Goal: Use online tool/utility: Utilize a website feature to perform a specific function

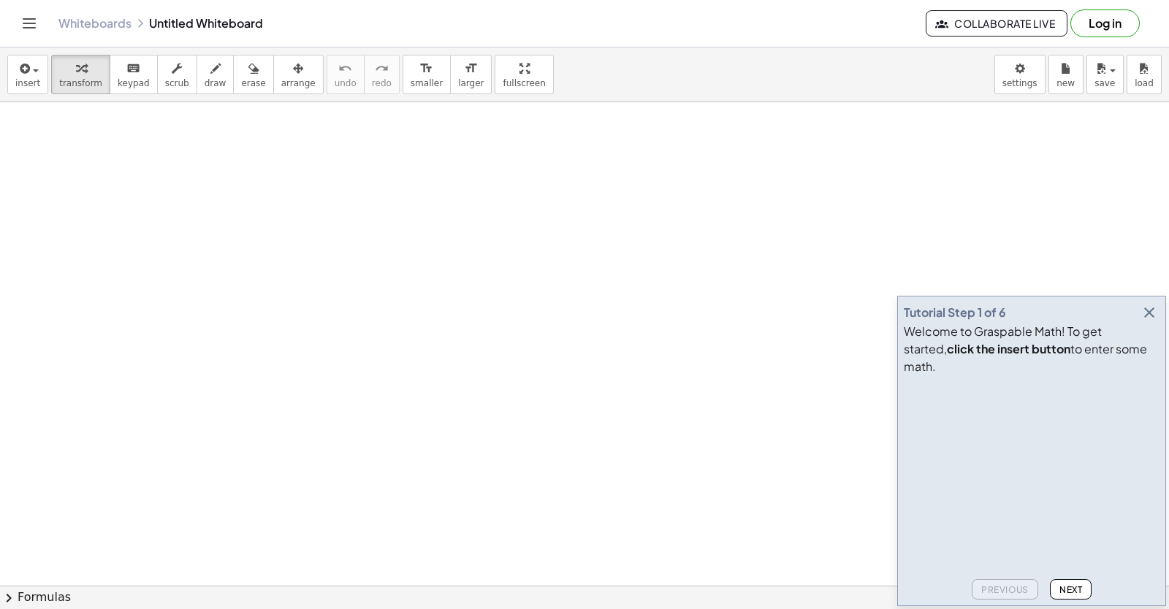
click at [1141, 322] on icon "button" at bounding box center [1150, 313] width 18 height 18
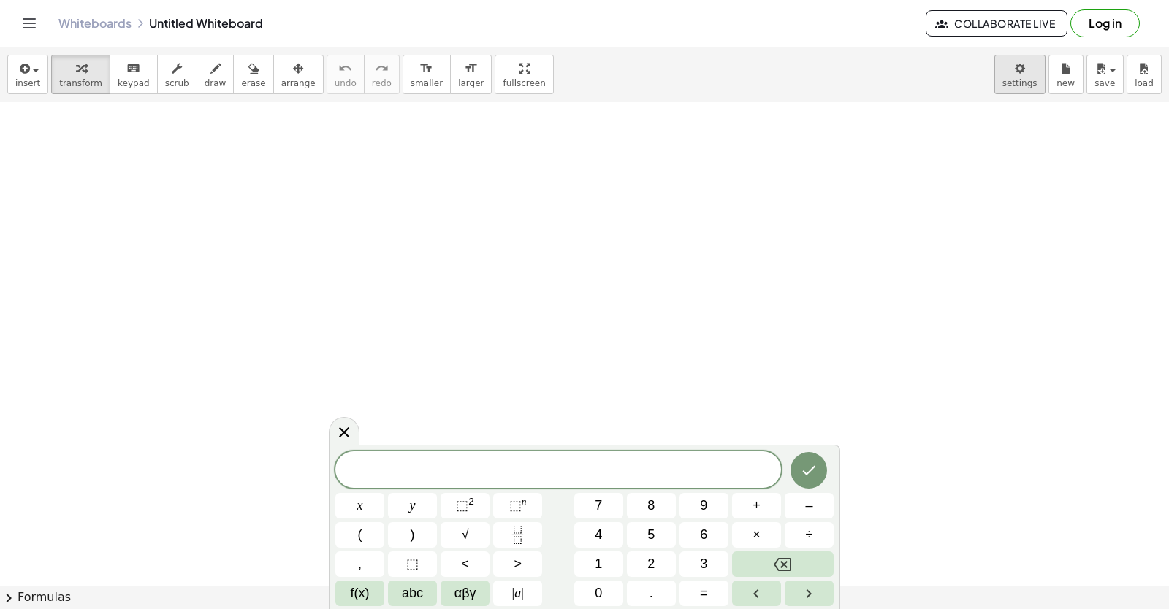
click at [1003, 79] on body "Graspable Math Activities Get Started Activity Bank Assigned Work Classes White…" at bounding box center [584, 304] width 1169 height 609
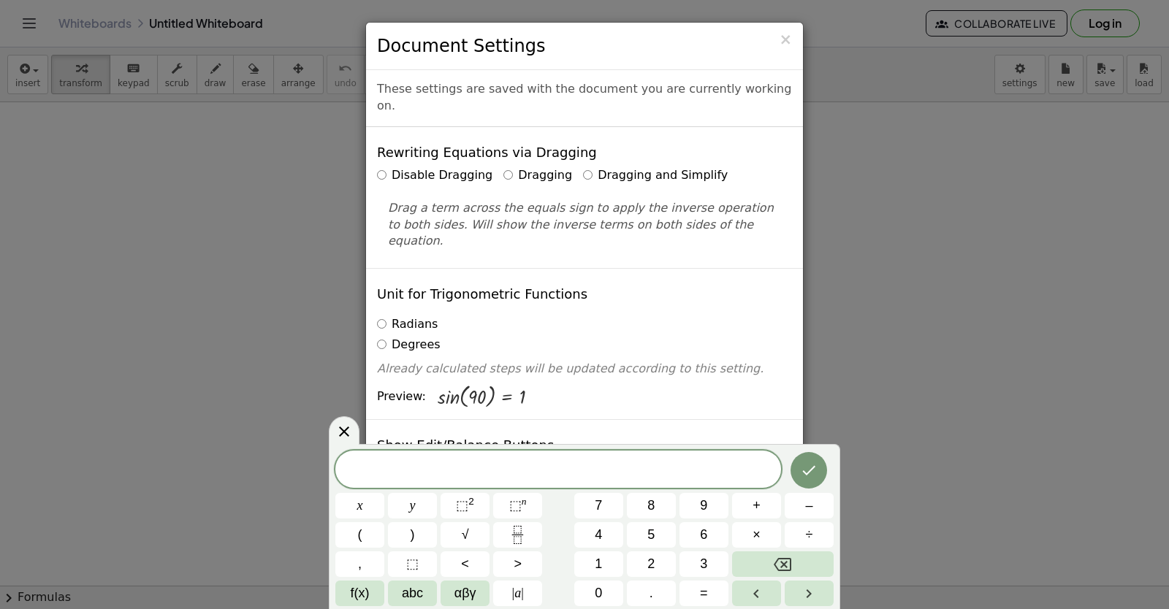
click at [348, 427] on icon at bounding box center [344, 432] width 18 height 18
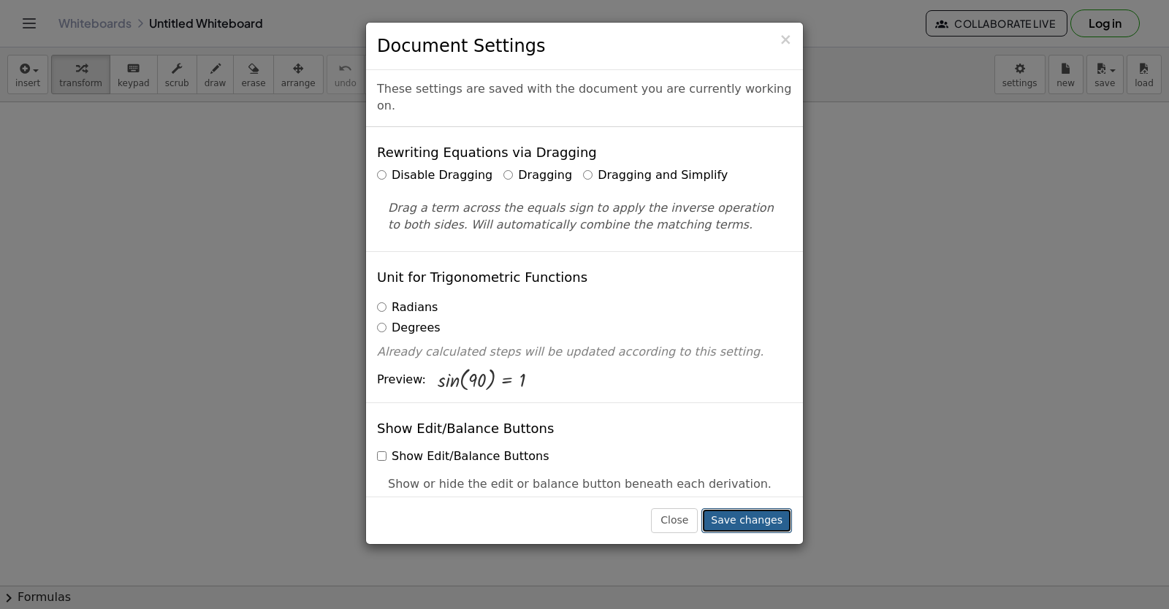
click at [757, 511] on button "Save changes" at bounding box center [747, 521] width 91 height 25
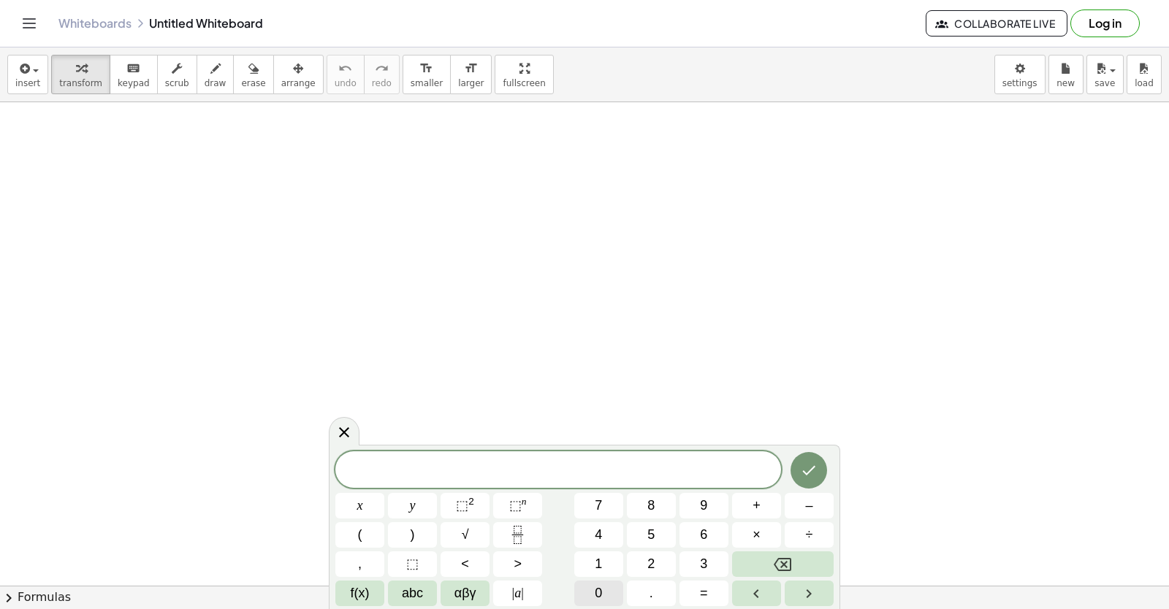
scroll to position [1890, 0]
click at [753, 536] on span "×" at bounding box center [757, 535] width 8 height 20
click at [808, 506] on span "–" at bounding box center [808, 506] width 7 height 20
click at [649, 534] on span "5" at bounding box center [650, 535] width 7 height 20
click at [689, 601] on button "=" at bounding box center [704, 594] width 49 height 26
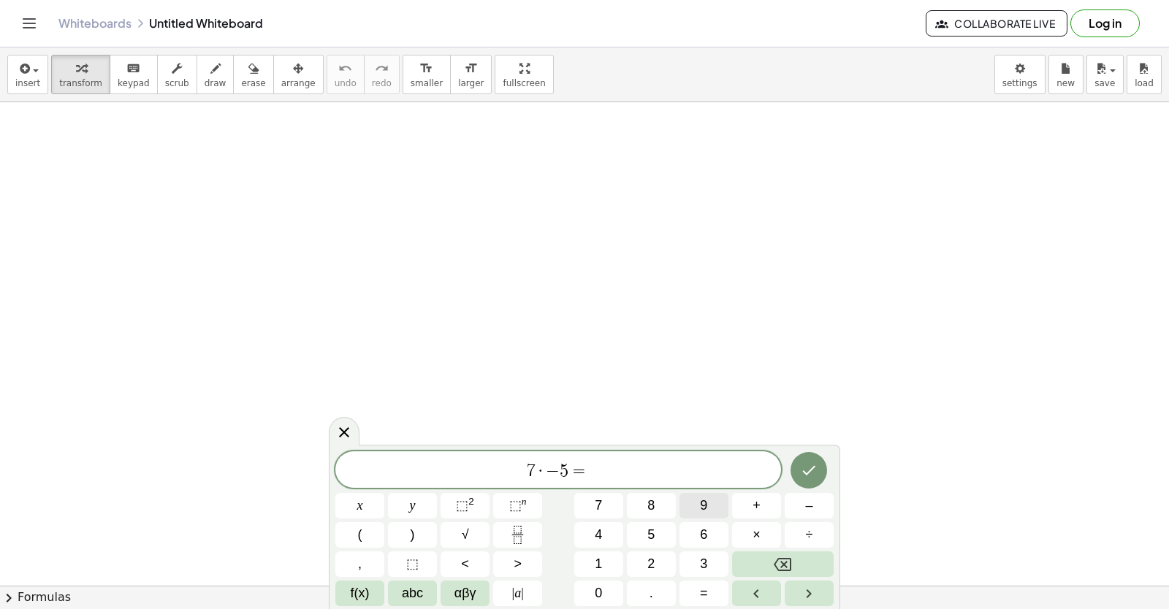
click at [712, 503] on button "9" at bounding box center [704, 506] width 49 height 26
click at [810, 465] on icon "Done" at bounding box center [809, 471] width 18 height 18
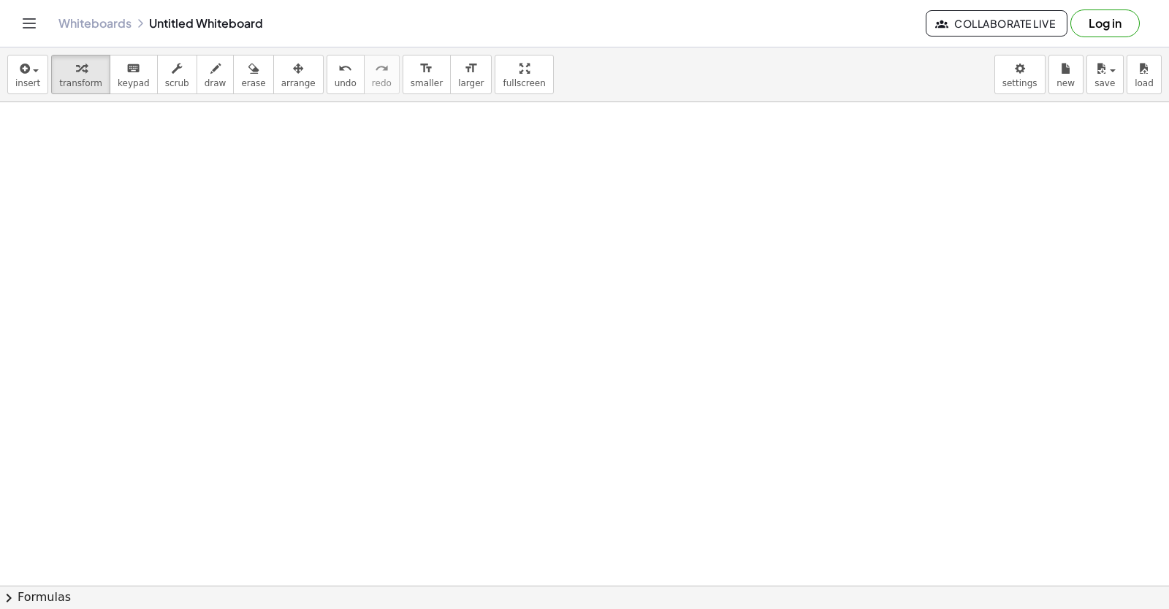
scroll to position [254, 0]
drag, startPoint x: 510, startPoint y: 365, endPoint x: 519, endPoint y: 365, distance: 8.8
click at [514, 365] on div at bounding box center [584, 332] width 1169 height 968
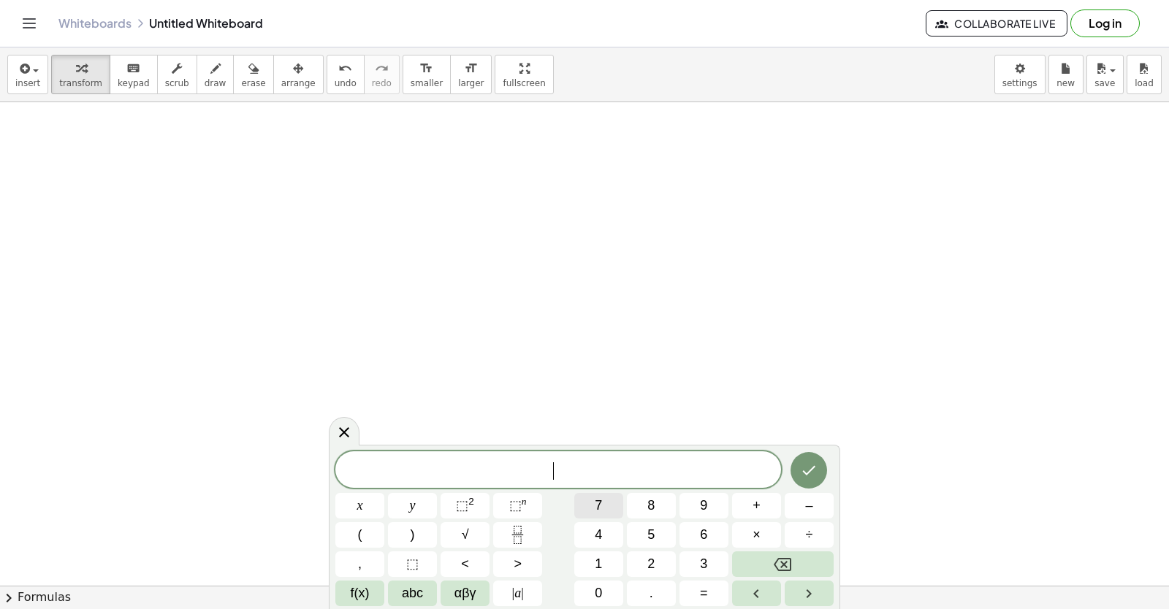
click at [611, 502] on button "7" at bounding box center [598, 506] width 49 height 26
click at [761, 533] on button "×" at bounding box center [756, 535] width 49 height 26
click at [805, 501] on button "–" at bounding box center [809, 506] width 49 height 26
click at [661, 531] on button "5" at bounding box center [651, 535] width 49 height 26
click at [715, 578] on div "7 · − 5 ​ x y ⬚ 2 ⬚ n 7 8 9 + – ( ) √ 4 5 6 × ÷ , ⬚ < > 1 2 3 f(x) abc αβγ | a …" at bounding box center [584, 529] width 498 height 155
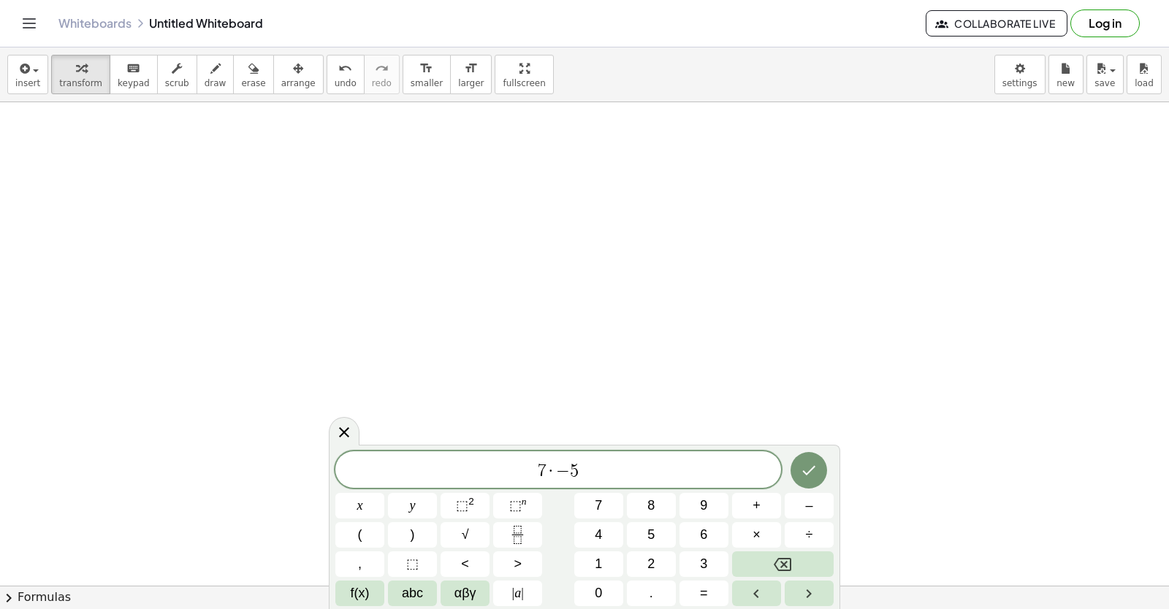
click at [717, 492] on div "7 · − 5 x y ⬚ 2 ⬚ n 7 8 9 + – ( ) √ 4 5 6 × ÷ , ⬚ < > 1 2 3 f(x) abc αβγ | a | …" at bounding box center [584, 529] width 498 height 155
click at [702, 588] on span "=" at bounding box center [704, 594] width 8 height 20
click at [709, 506] on button "9" at bounding box center [704, 506] width 49 height 26
click at [811, 463] on icon "Done" at bounding box center [809, 471] width 18 height 18
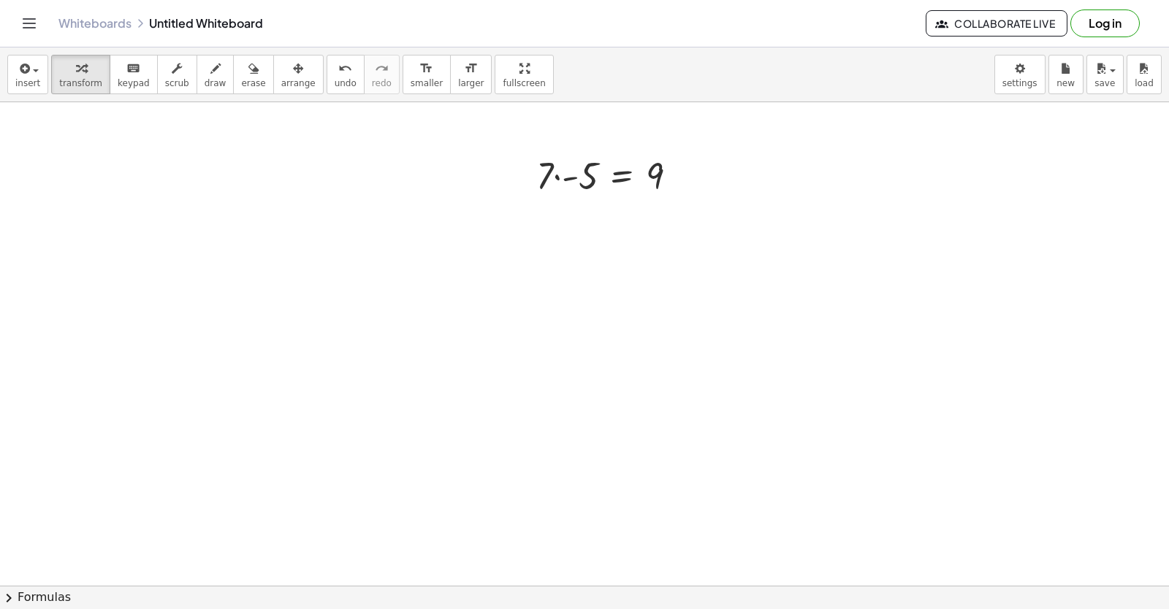
scroll to position [474, 0]
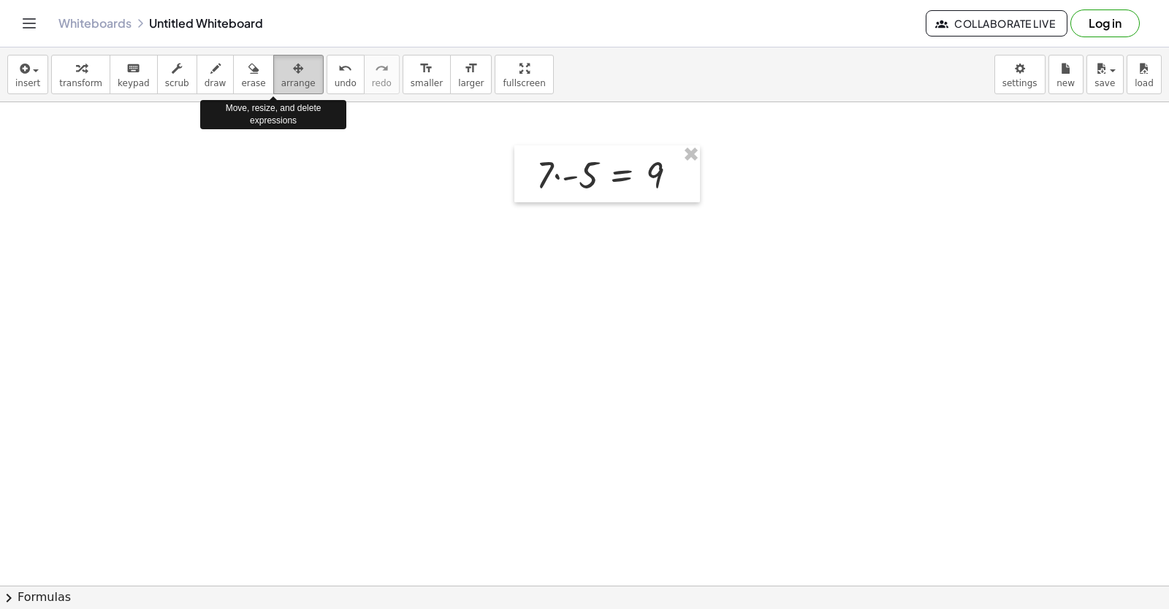
click at [284, 72] on div "button" at bounding box center [298, 68] width 34 height 18
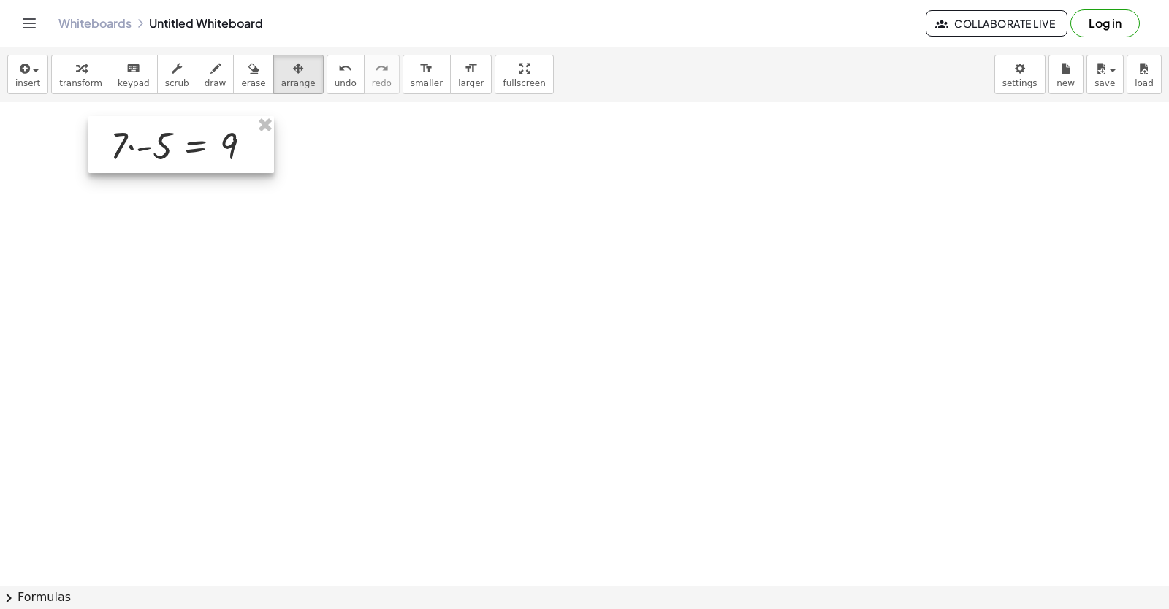
drag, startPoint x: 623, startPoint y: 194, endPoint x: 204, endPoint y: 144, distance: 421.7
click at [195, 156] on div at bounding box center [181, 144] width 186 height 57
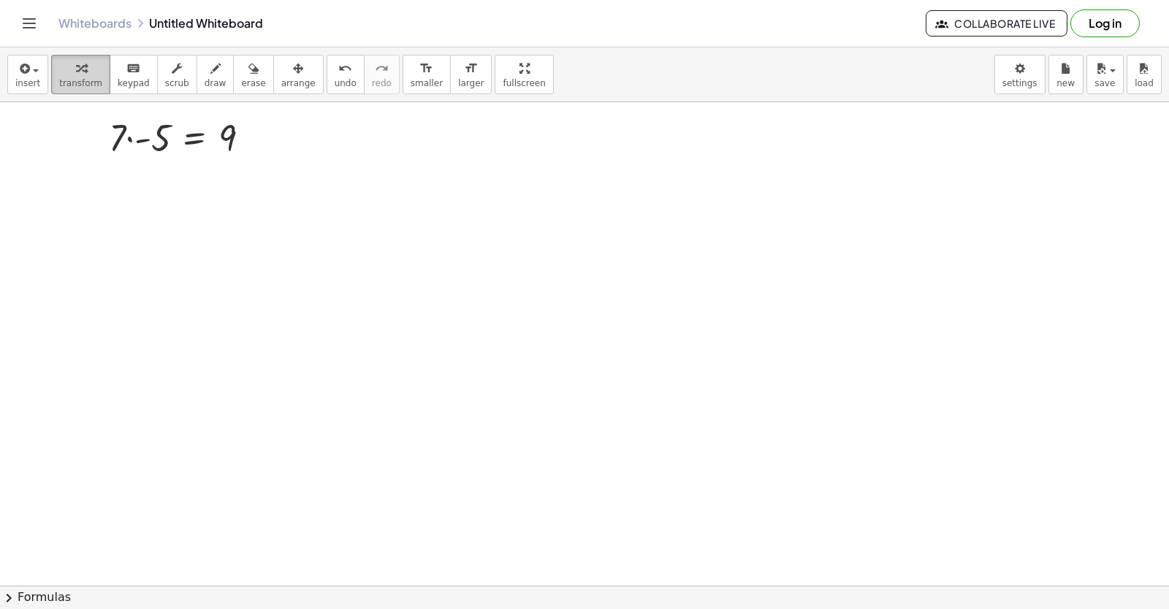
click at [86, 68] on div "button" at bounding box center [80, 68] width 43 height 18
click at [194, 140] on div at bounding box center [185, 137] width 167 height 50
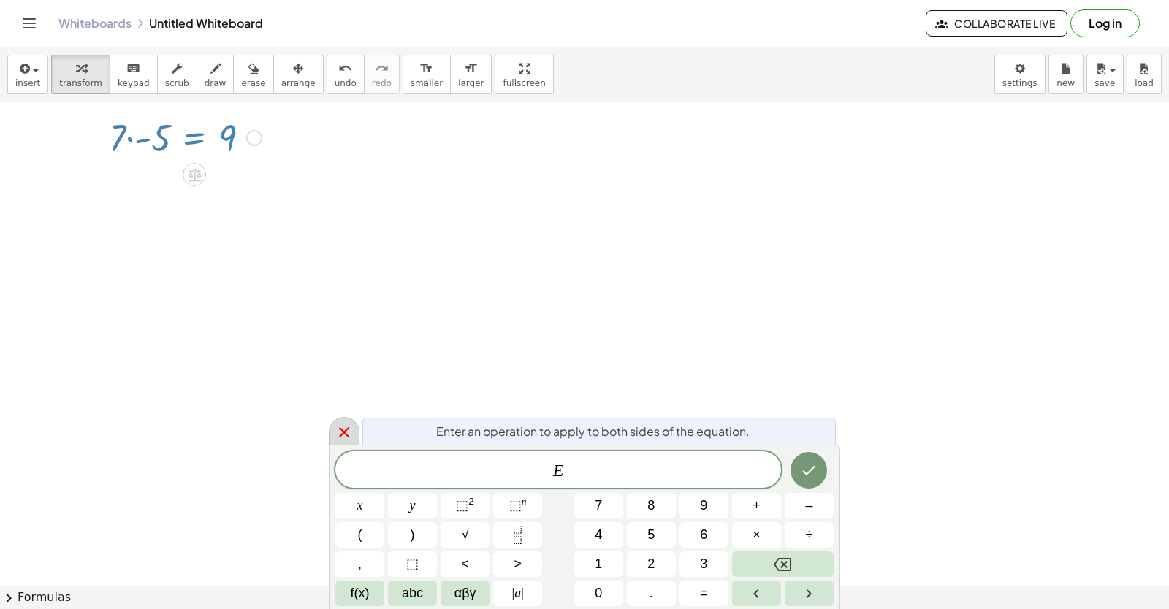
click at [346, 427] on icon at bounding box center [344, 433] width 18 height 18
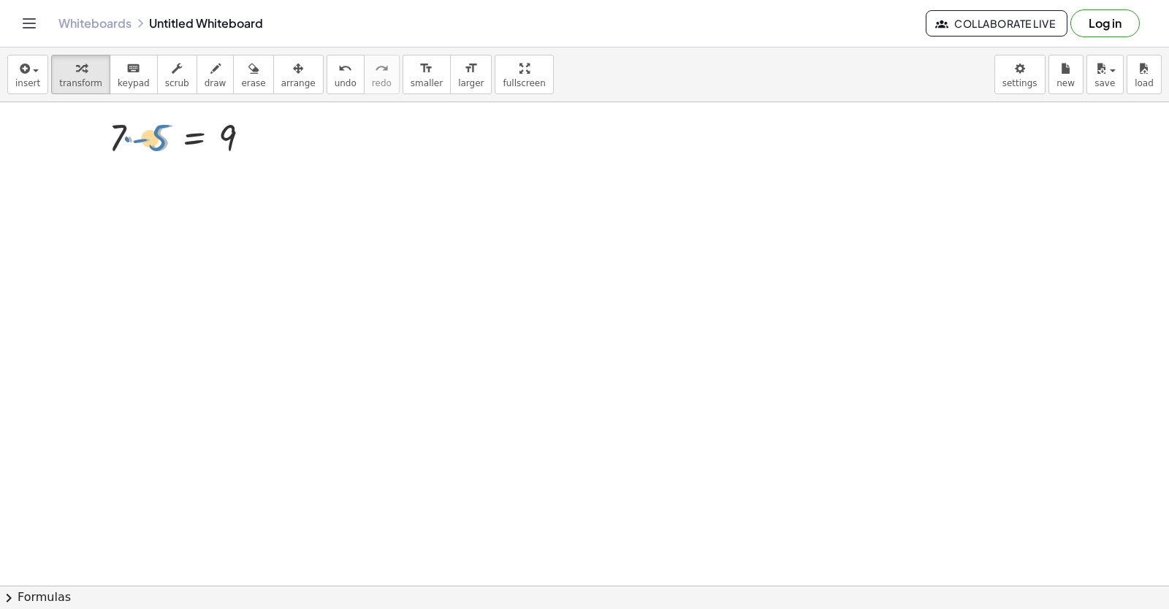
click at [149, 143] on div at bounding box center [185, 137] width 167 height 50
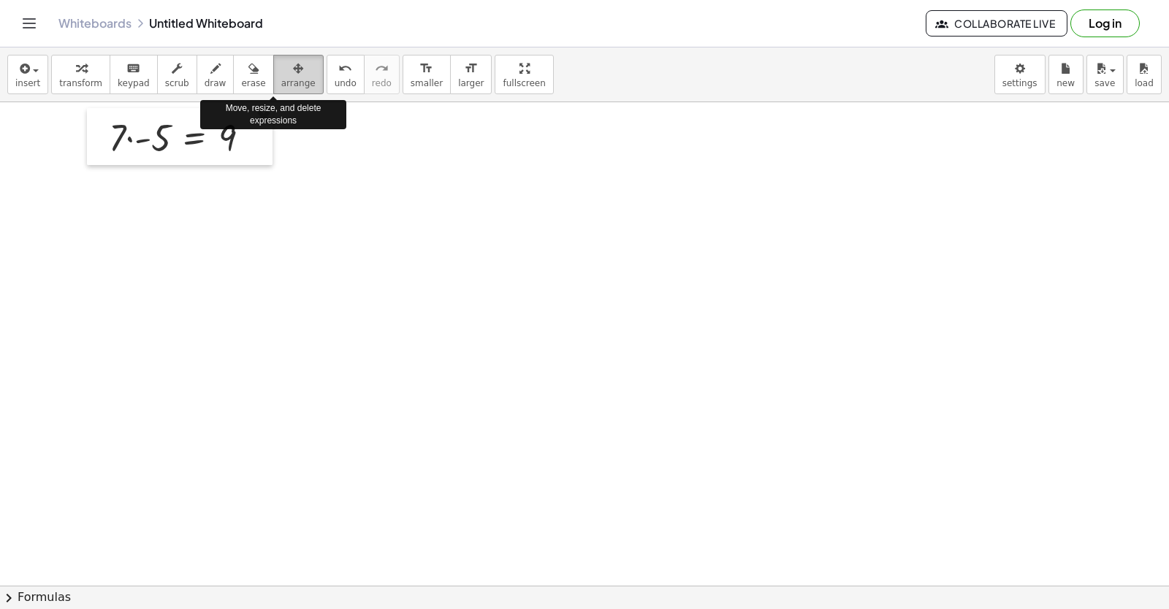
click at [293, 76] on icon "button" at bounding box center [298, 69] width 10 height 18
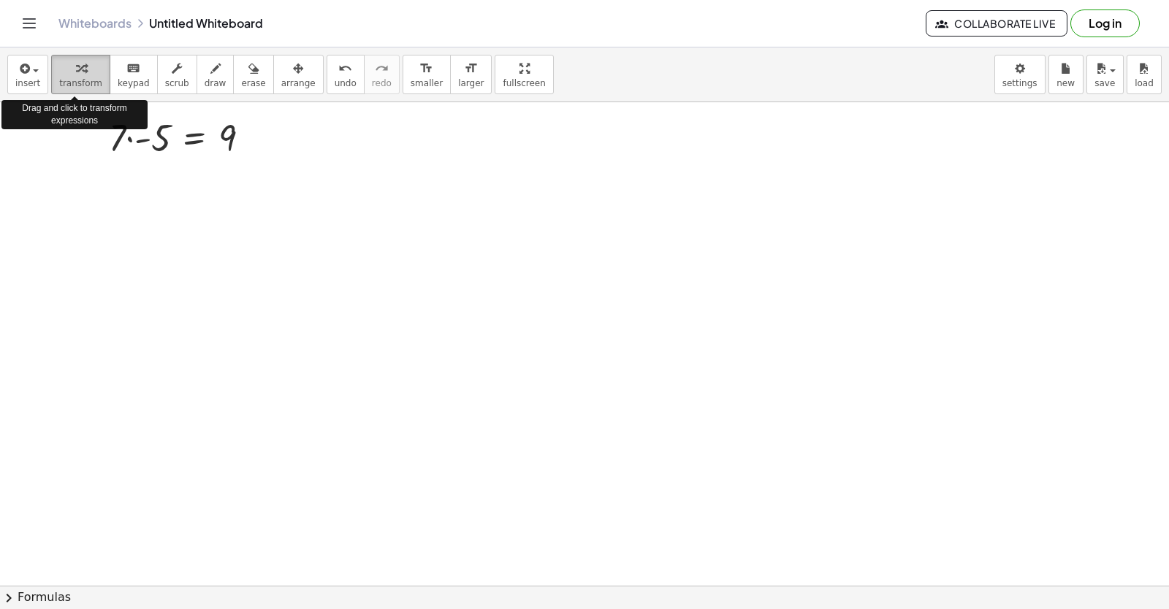
click at [84, 72] on div "button" at bounding box center [80, 68] width 43 height 18
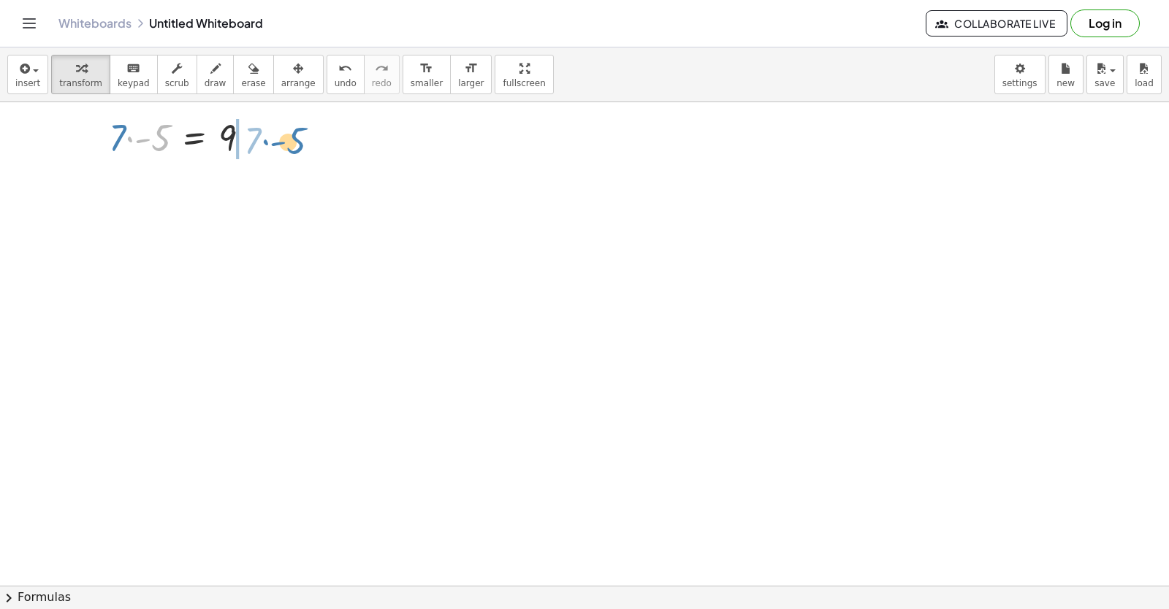
drag, startPoint x: 167, startPoint y: 137, endPoint x: 305, endPoint y: 147, distance: 139.2
click at [308, 134] on div "· 7 · - 5 = 9 · - 5 · 7 · 7 · - 5 = 9" at bounding box center [584, 113] width 1169 height 968
click at [561, 316] on div at bounding box center [584, 29] width 1169 height 1935
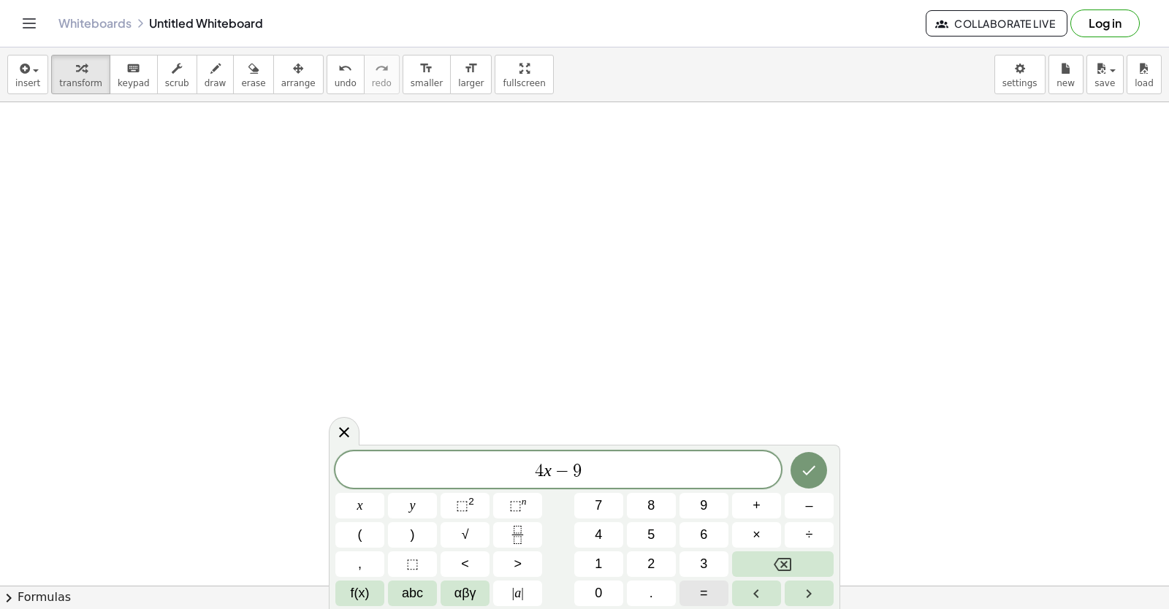
click at [708, 592] on button "=" at bounding box center [704, 594] width 49 height 26
click at [800, 460] on button "Done" at bounding box center [809, 470] width 37 height 37
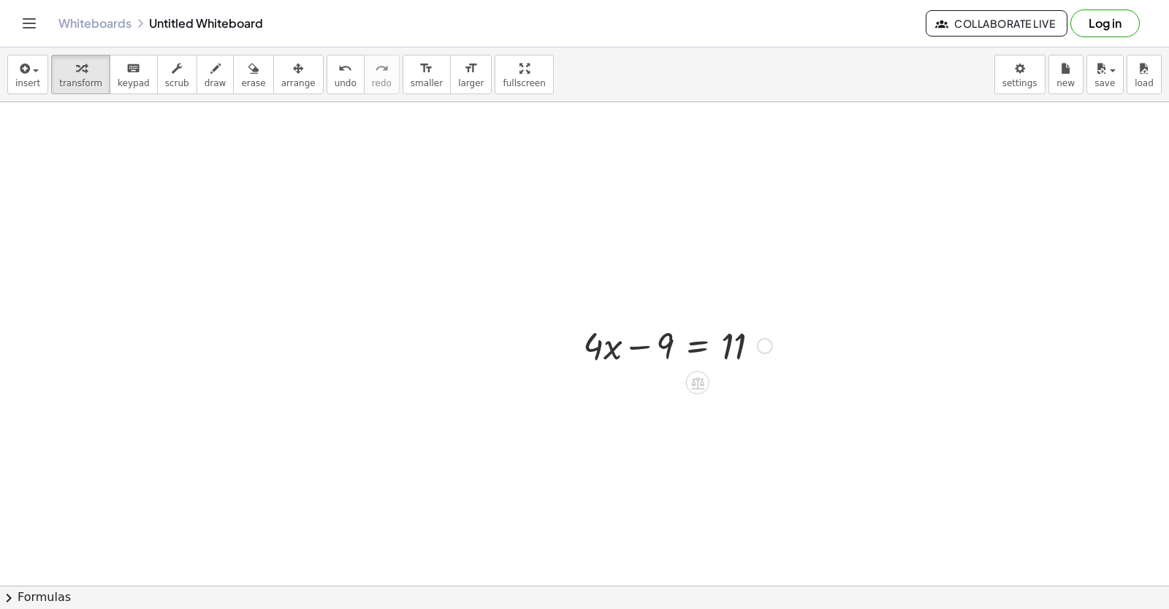
drag, startPoint x: 639, startPoint y: 337, endPoint x: 633, endPoint y: 354, distance: 18.7
click at [634, 352] on div at bounding box center [678, 345] width 204 height 50
drag, startPoint x: 652, startPoint y: 342, endPoint x: 771, endPoint y: 343, distance: 119.1
click at [774, 338] on div at bounding box center [678, 345] width 204 height 50
click at [767, 398] on div at bounding box center [704, 395] width 256 height 50
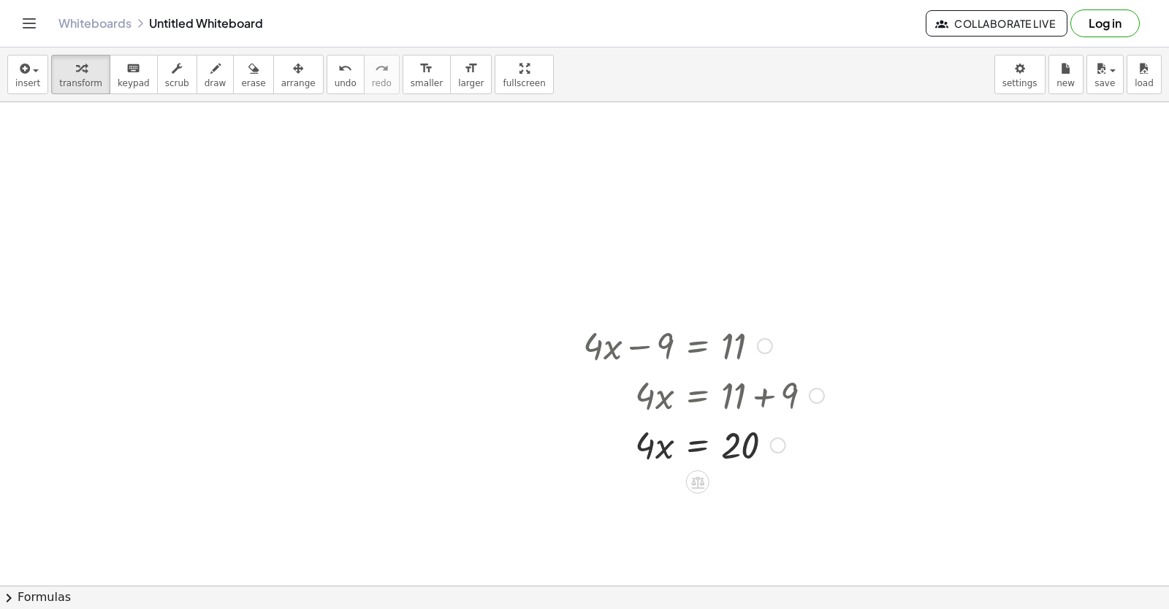
click at [647, 446] on div at bounding box center [704, 444] width 256 height 50
click at [666, 449] on div at bounding box center [704, 444] width 256 height 50
drag, startPoint x: 638, startPoint y: 435, endPoint x: 723, endPoint y: 466, distance: 90.4
click at [725, 465] on div at bounding box center [704, 444] width 256 height 50
click at [740, 504] on div at bounding box center [704, 505] width 256 height 73
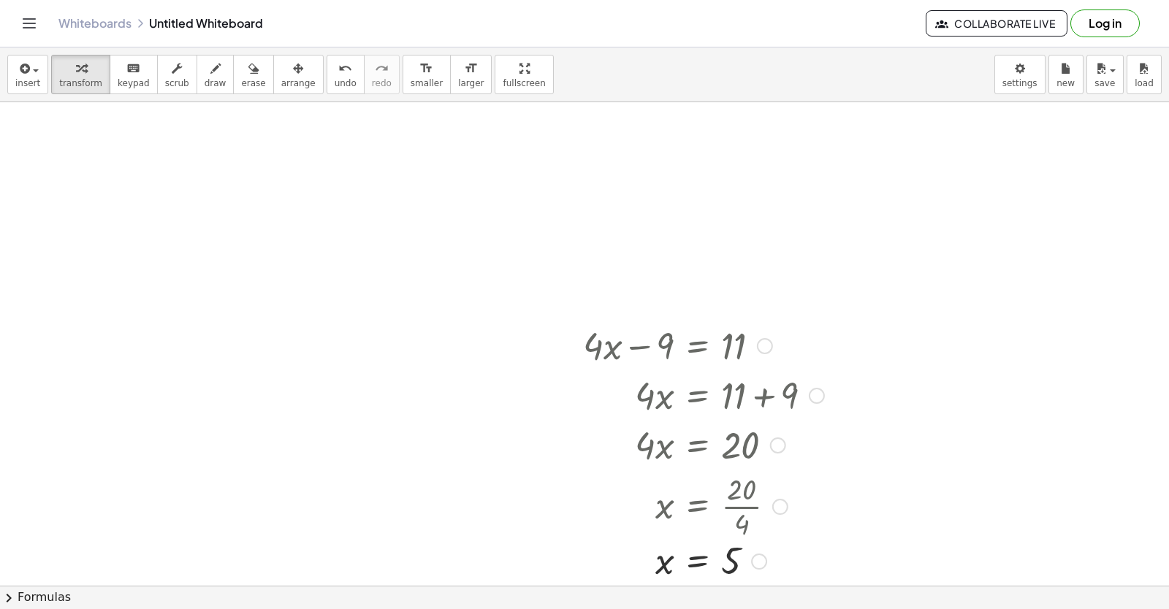
drag, startPoint x: 758, startPoint y: 506, endPoint x: 786, endPoint y: 622, distance: 119.5
click at [786, 609] on html "Graspable Math Activities Get Started Activity Bank Assigned Work Classes White…" at bounding box center [584, 304] width 1169 height 609
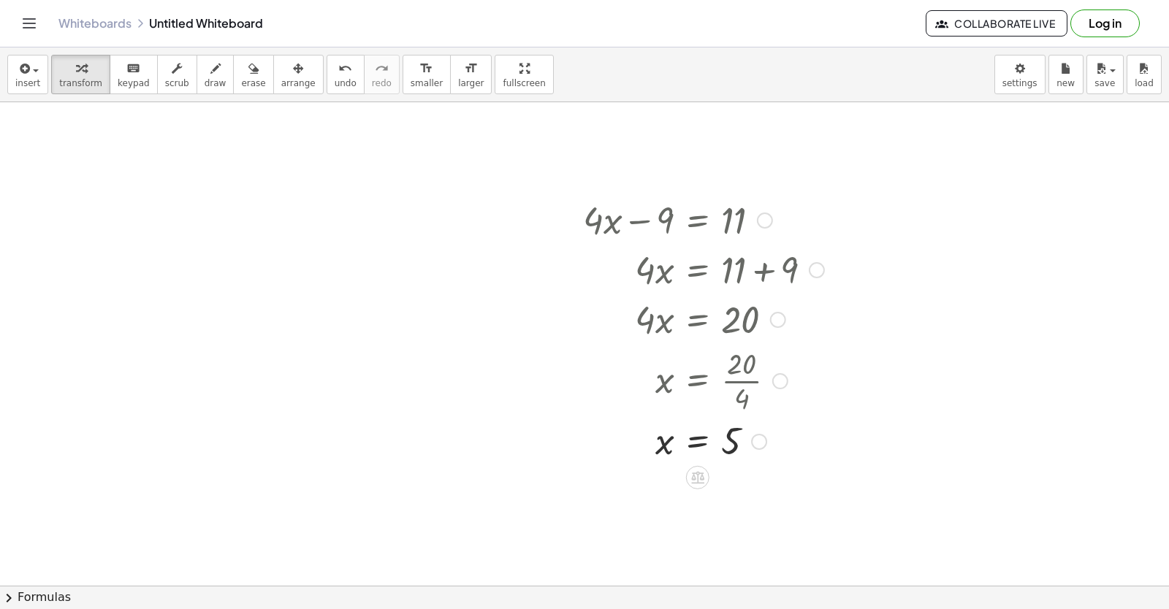
scroll to position [1187, 0]
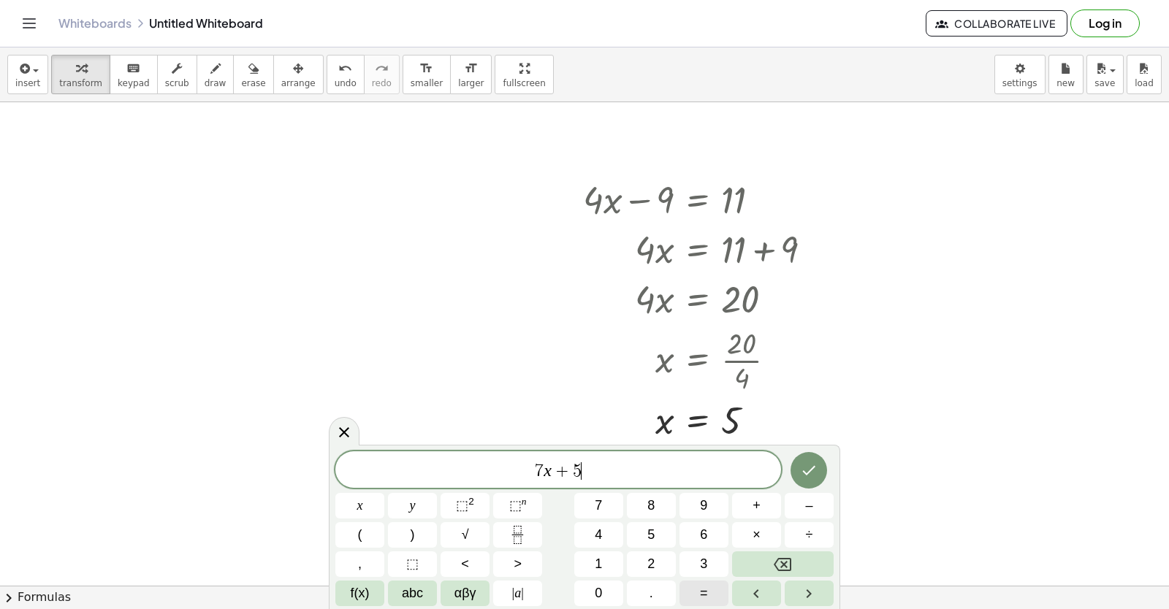
click at [709, 598] on button "=" at bounding box center [704, 594] width 49 height 26
click at [813, 467] on icon "Done" at bounding box center [809, 471] width 18 height 18
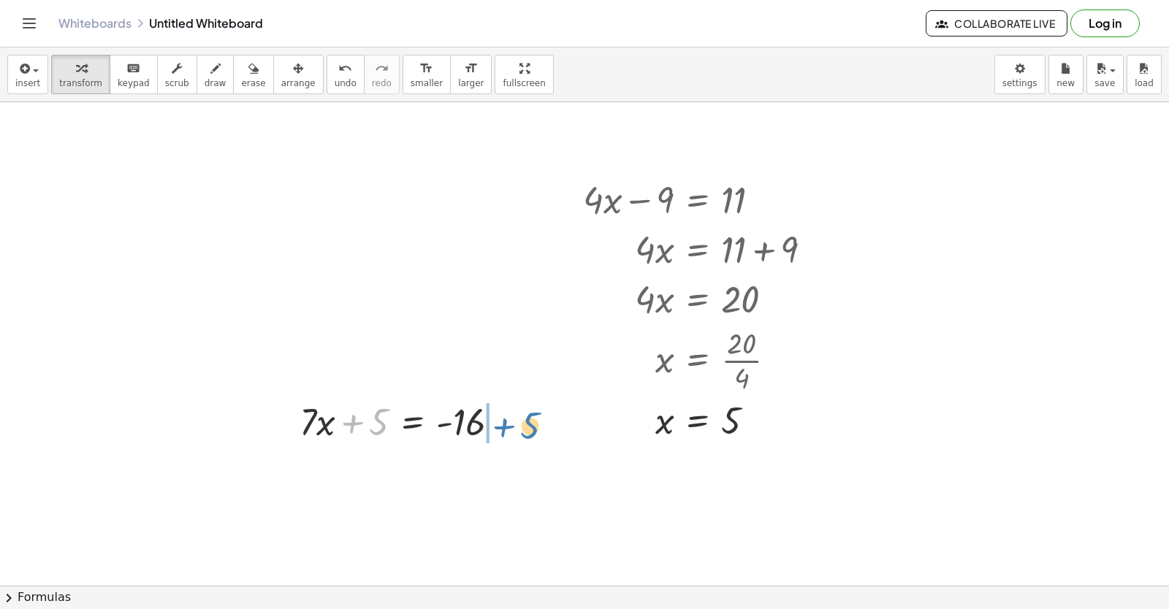
drag, startPoint x: 378, startPoint y: 431, endPoint x: 529, endPoint y: 427, distance: 151.3
click at [517, 427] on div at bounding box center [465, 421] width 238 height 50
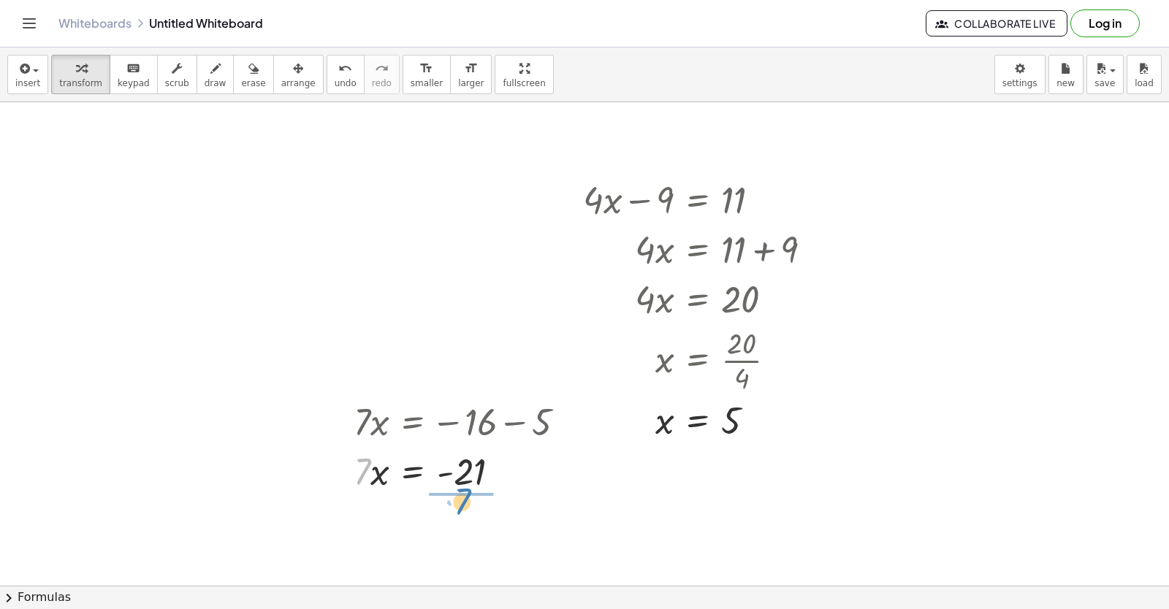
drag, startPoint x: 367, startPoint y: 466, endPoint x: 454, endPoint y: 498, distance: 92.5
click at [471, 534] on div at bounding box center [465, 531] width 238 height 73
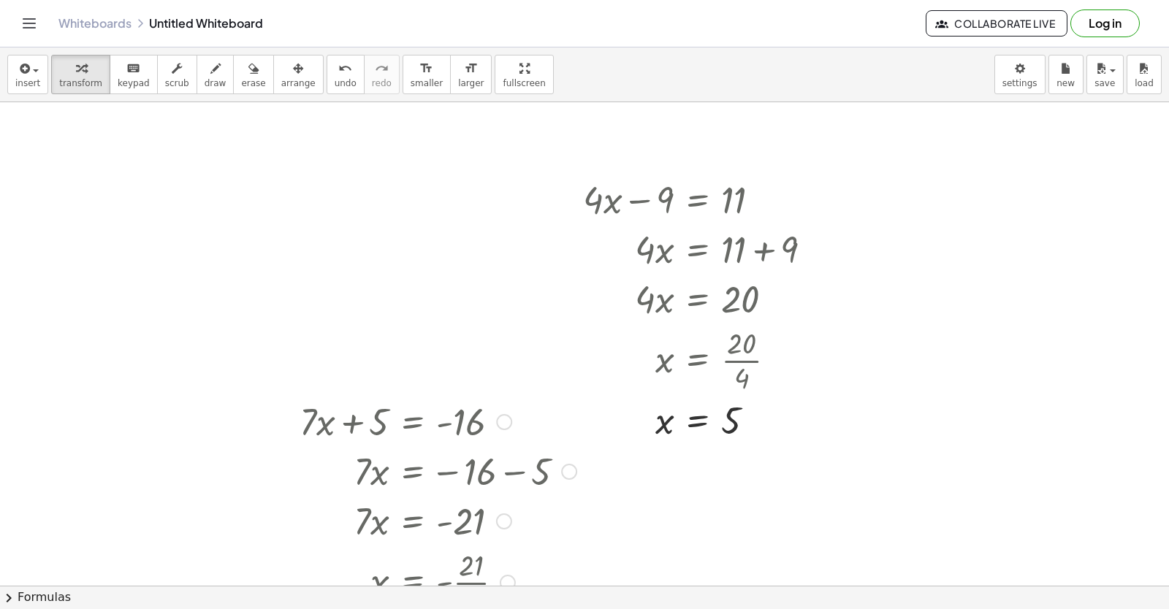
drag, startPoint x: 490, startPoint y: 528, endPoint x: 444, endPoint y: 638, distance: 118.9
click at [444, 609] on html "Graspable Math Activities Get Started Activity Bank Assigned Work Classes White…" at bounding box center [584, 304] width 1169 height 609
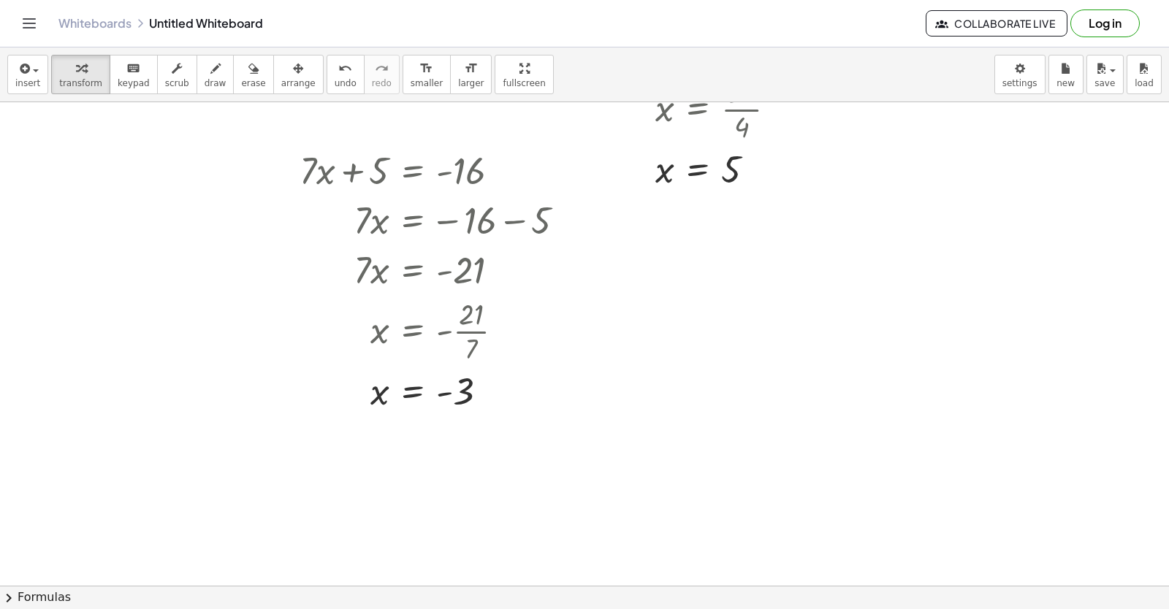
scroll to position [1451, 0]
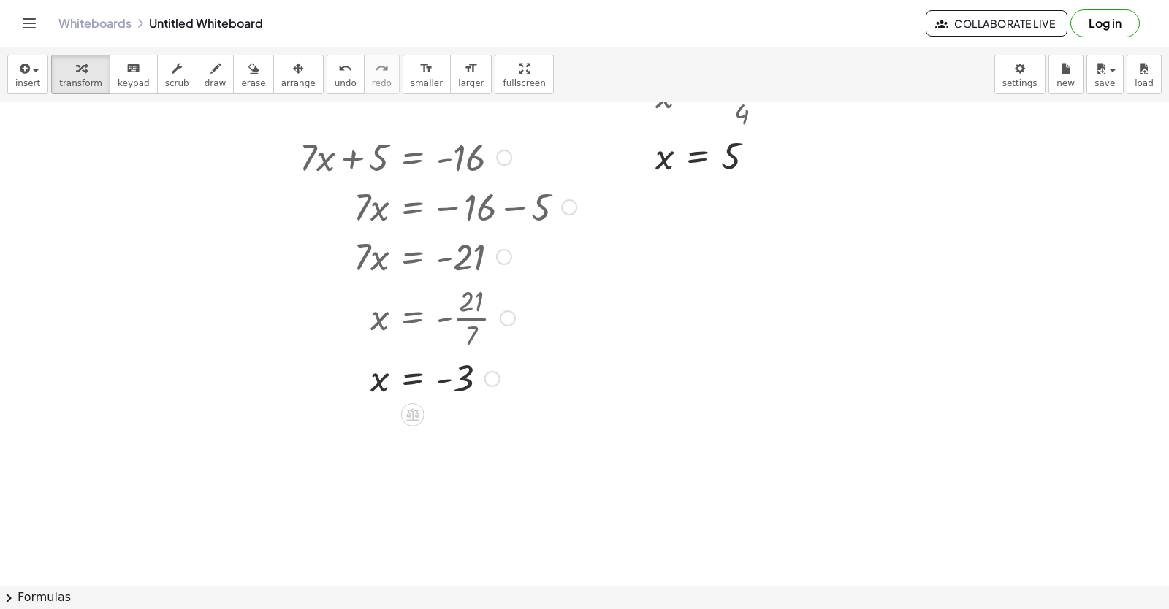
click at [585, 369] on div "+ · 7 · x + 5 = - 16 · 7 · x = − 16 − 5 · 7 · x = - 21 x = - · 21 · 7 x = - 3" at bounding box center [433, 267] width 310 height 278
drag, startPoint x: 654, startPoint y: 344, endPoint x: 643, endPoint y: 353, distance: 14.0
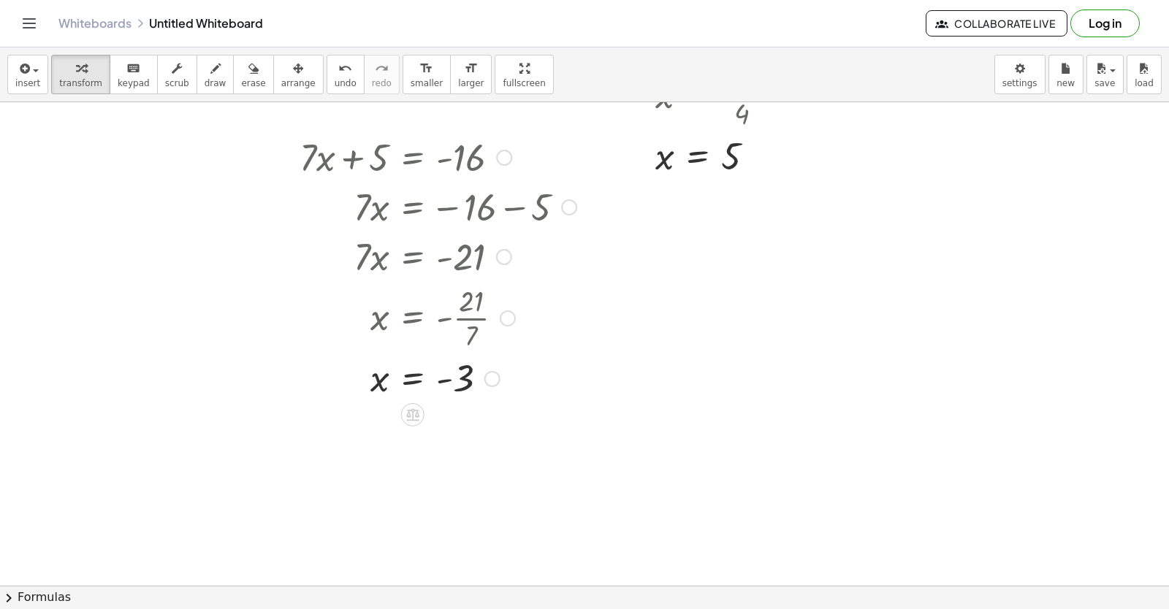
click at [588, 338] on div "+ · 7 · x + 5 = - 16 · 7 · x = − 16 − 5 · 7 · x = - 21 x = - · 21 · 7 x = - 3" at bounding box center [433, 267] width 310 height 278
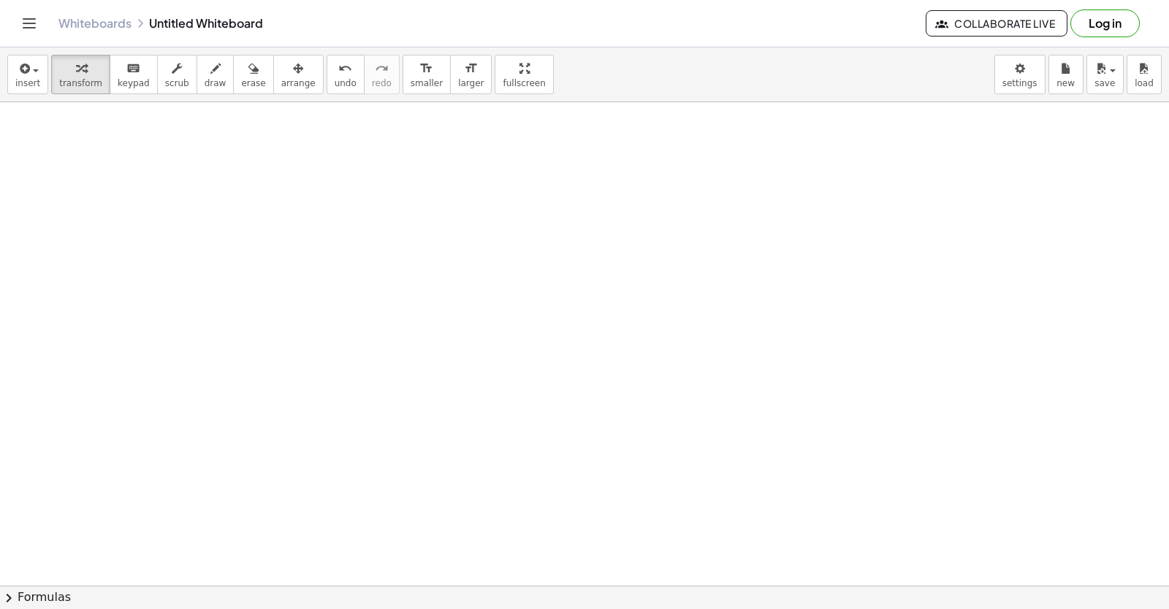
scroll to position [1935, 0]
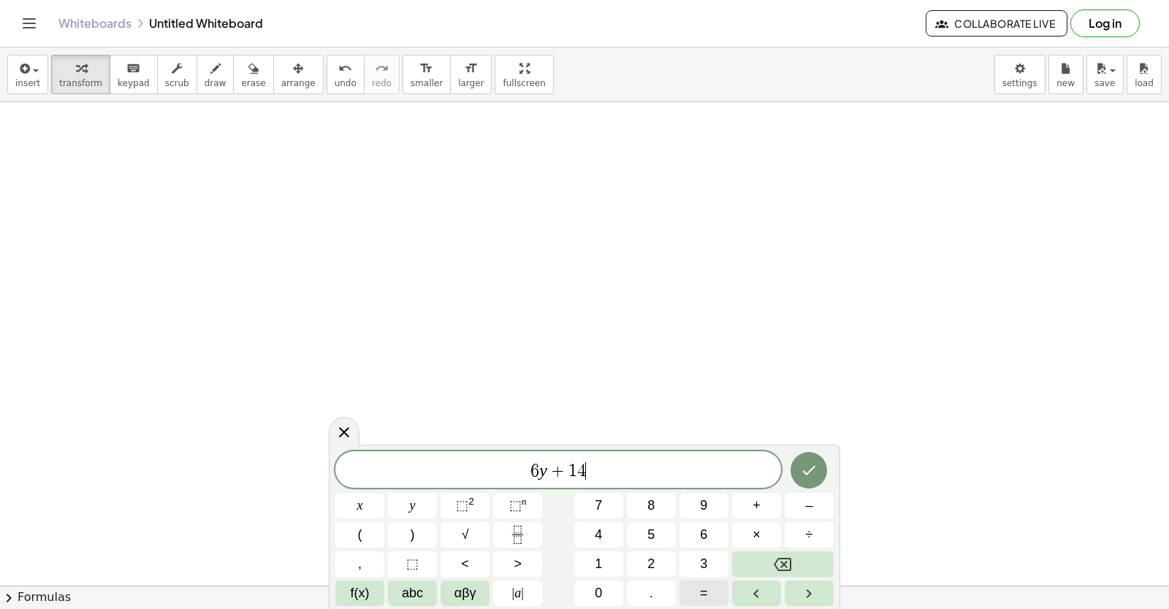
click at [697, 592] on button "=" at bounding box center [704, 594] width 49 height 26
click at [796, 468] on button "Done" at bounding box center [809, 470] width 37 height 37
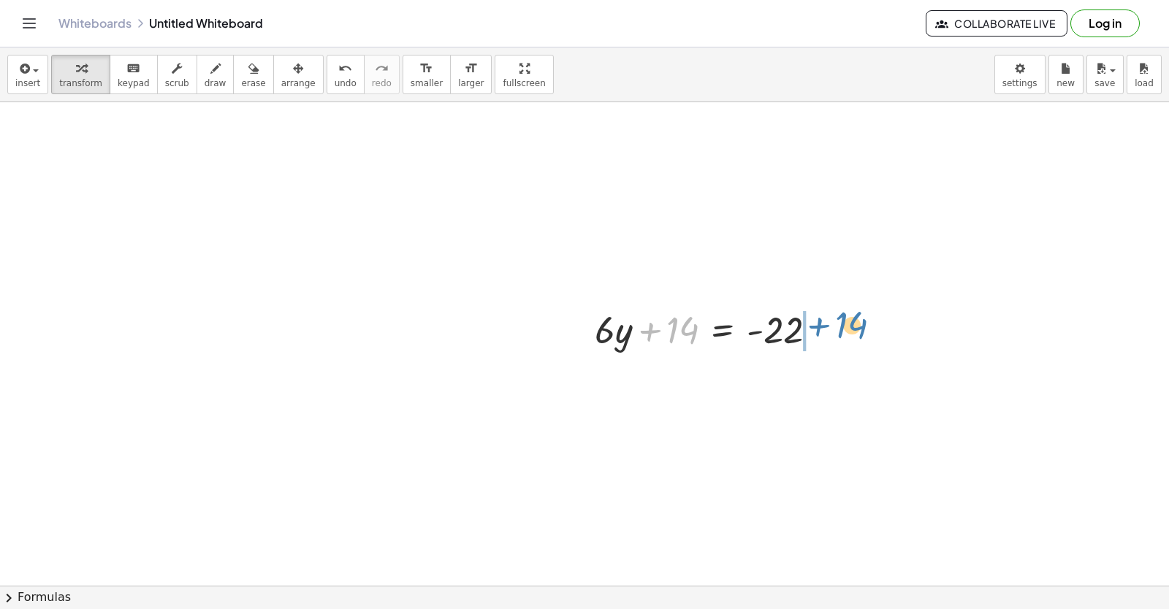
drag, startPoint x: 680, startPoint y: 327, endPoint x: 850, endPoint y: 323, distance: 170.3
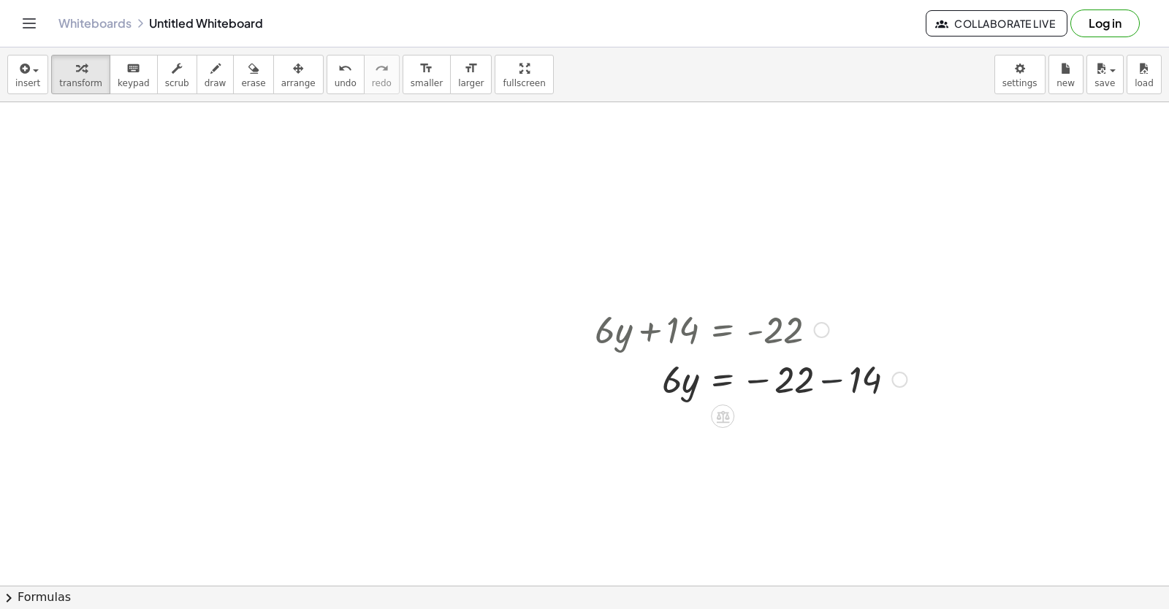
click at [825, 379] on div at bounding box center [751, 379] width 327 height 50
drag, startPoint x: 672, startPoint y: 427, endPoint x: 801, endPoint y: 484, distance: 140.7
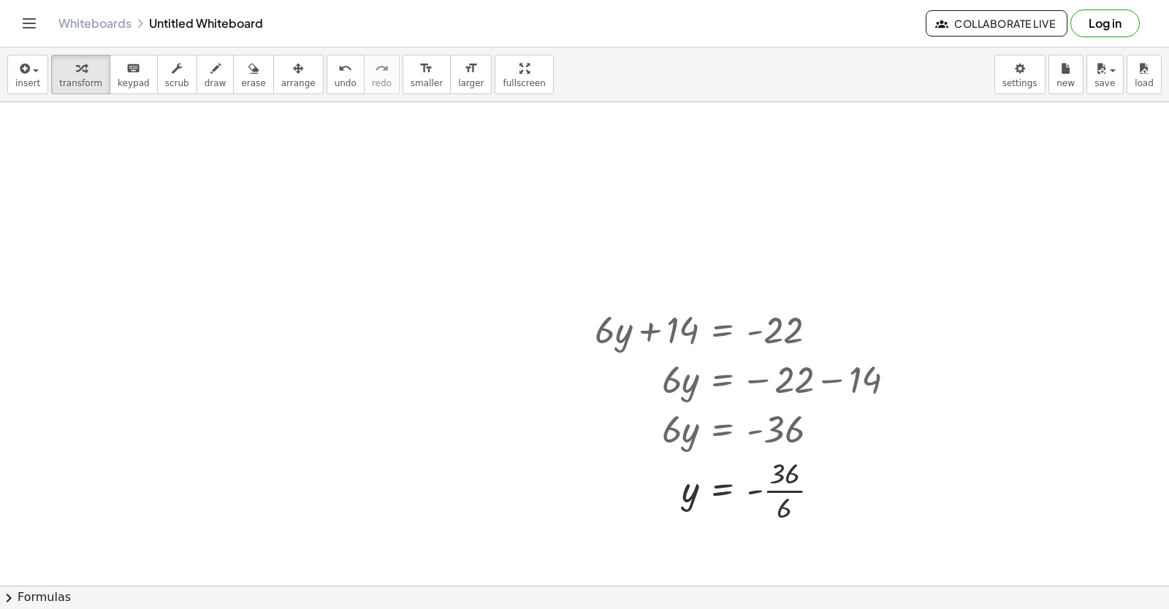
drag, startPoint x: 880, startPoint y: 602, endPoint x: 889, endPoint y: 591, distance: 14.0
click at [965, 609] on html "Graspable Math Activities Get Started Activity Bank Assigned Work Classes White…" at bounding box center [584, 304] width 1169 height 609
click at [780, 489] on div at bounding box center [751, 489] width 327 height 73
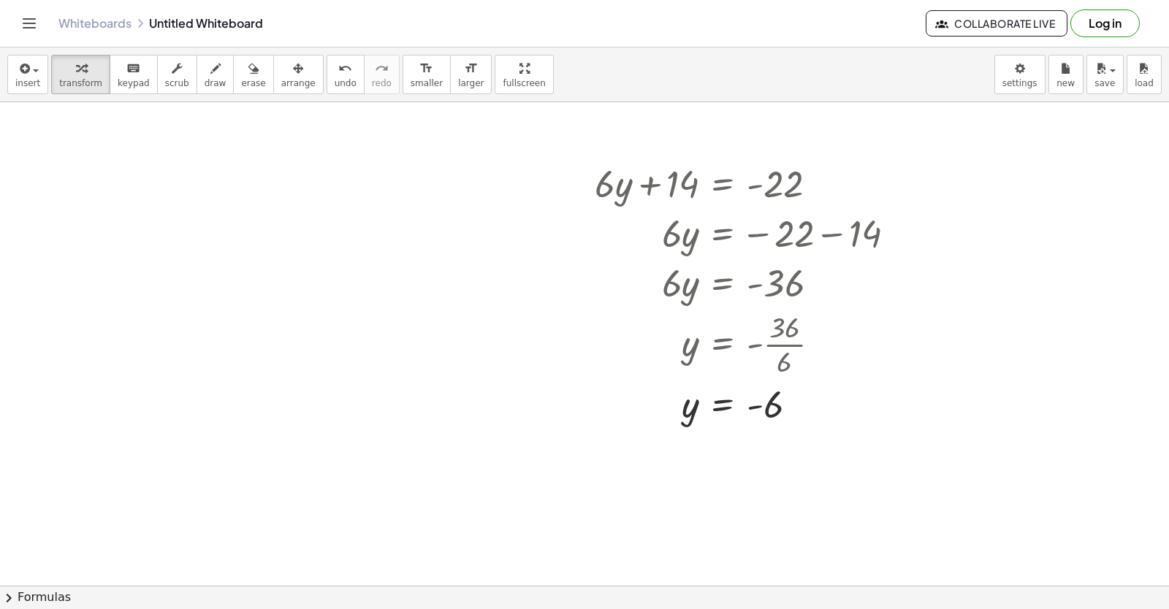
scroll to position [2154, 0]
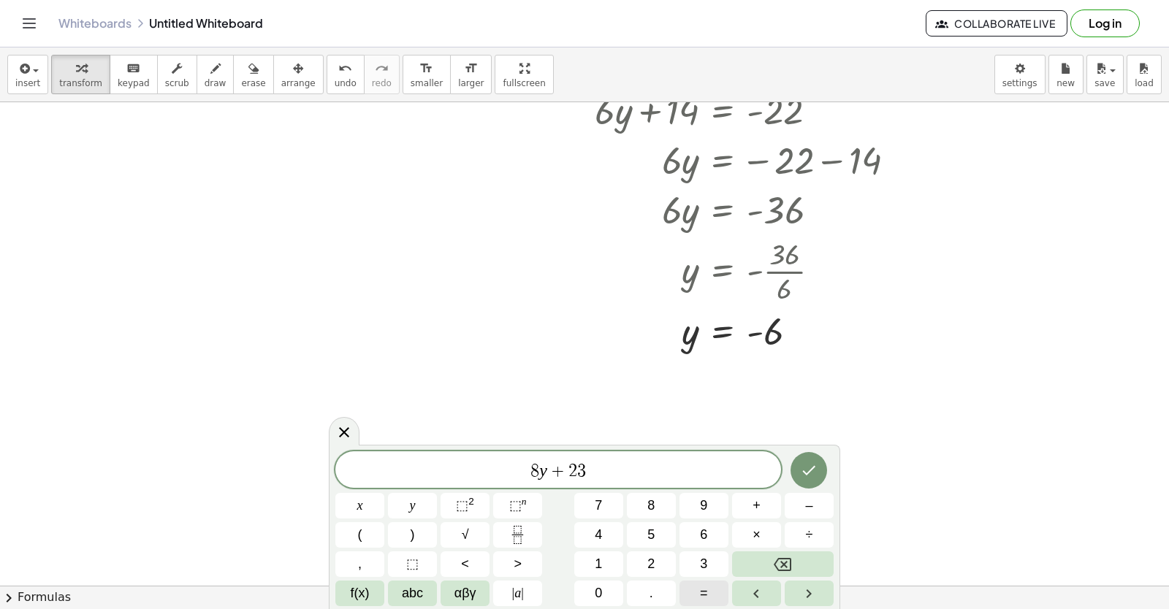
click at [715, 585] on button "=" at bounding box center [704, 594] width 49 height 26
click at [815, 457] on button "Done" at bounding box center [809, 470] width 37 height 37
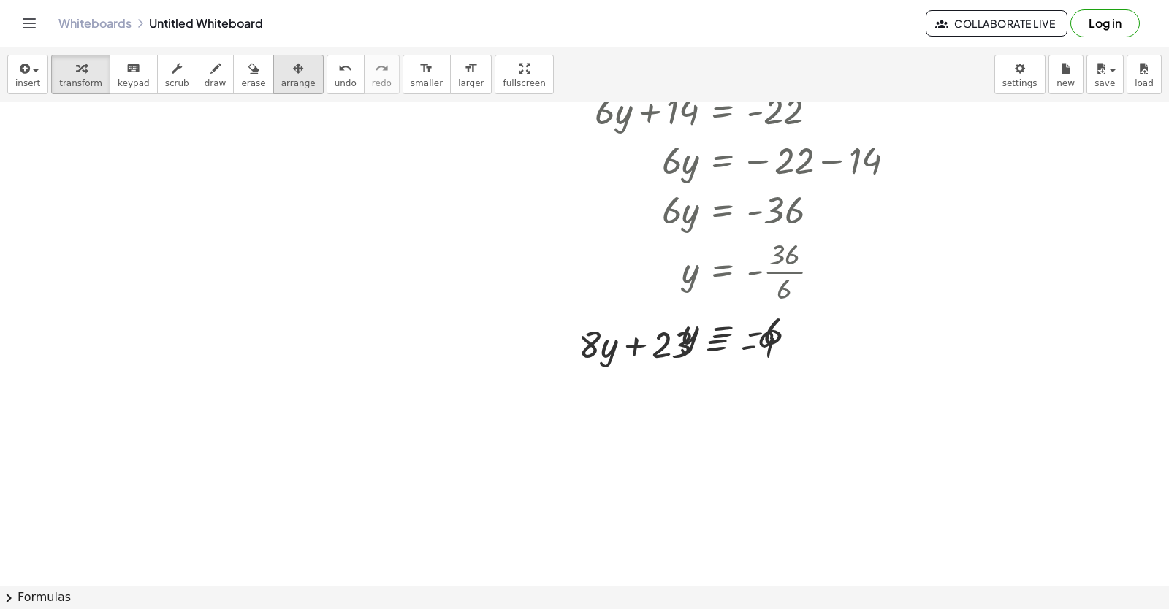
click at [281, 80] on span "arrange" at bounding box center [298, 83] width 34 height 10
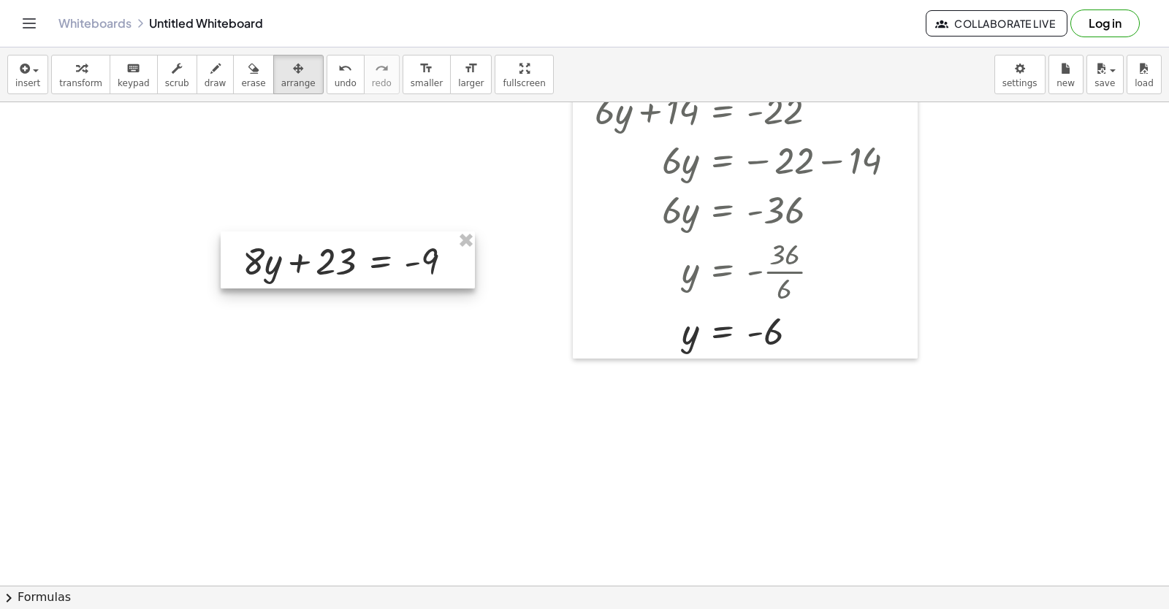
drag, startPoint x: 661, startPoint y: 341, endPoint x: 323, endPoint y: 258, distance: 347.7
click at [323, 258] on div at bounding box center [348, 260] width 254 height 57
click at [76, 74] on icon "button" at bounding box center [81, 69] width 10 height 18
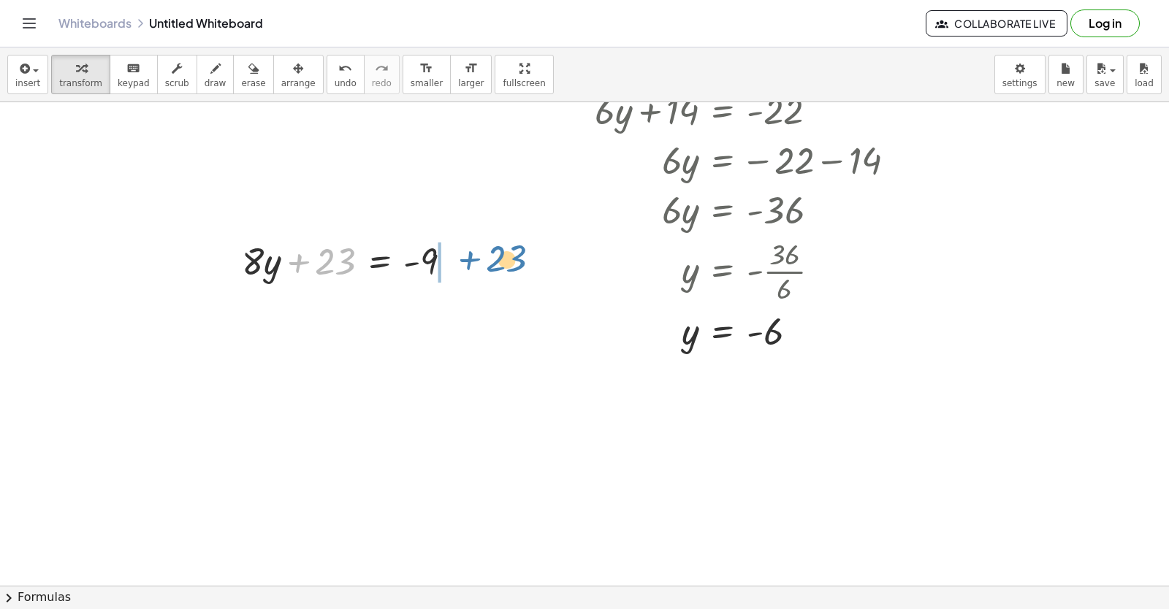
drag, startPoint x: 335, startPoint y: 258, endPoint x: 505, endPoint y: 254, distance: 170.3
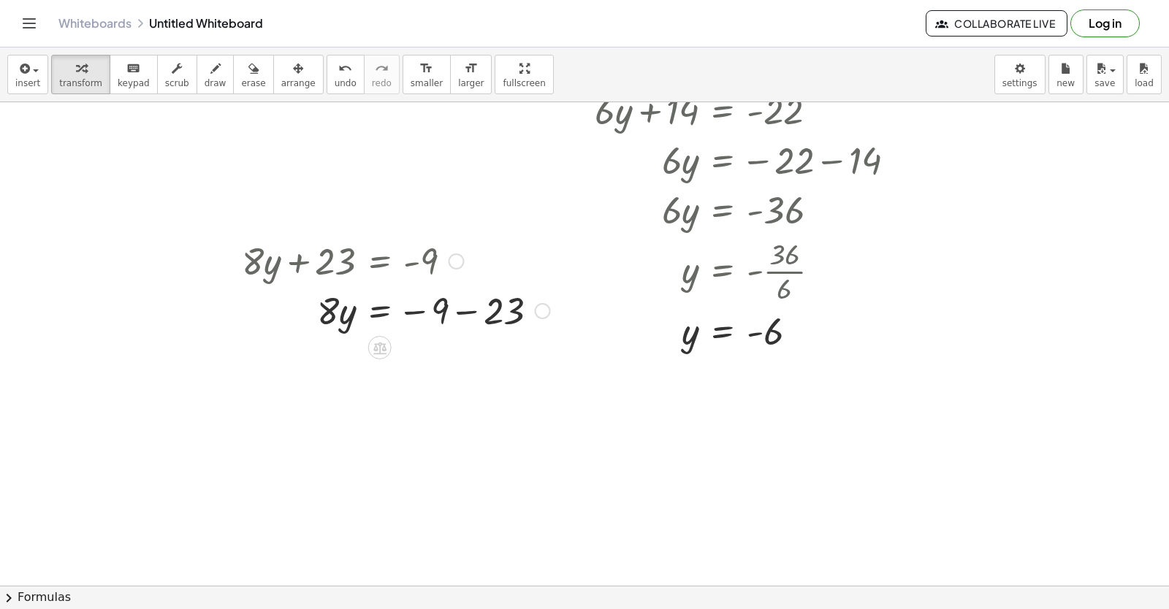
click at [473, 307] on div at bounding box center [396, 310] width 323 height 50
drag, startPoint x: 327, startPoint y: 360, endPoint x: 457, endPoint y: 391, distance: 133.8
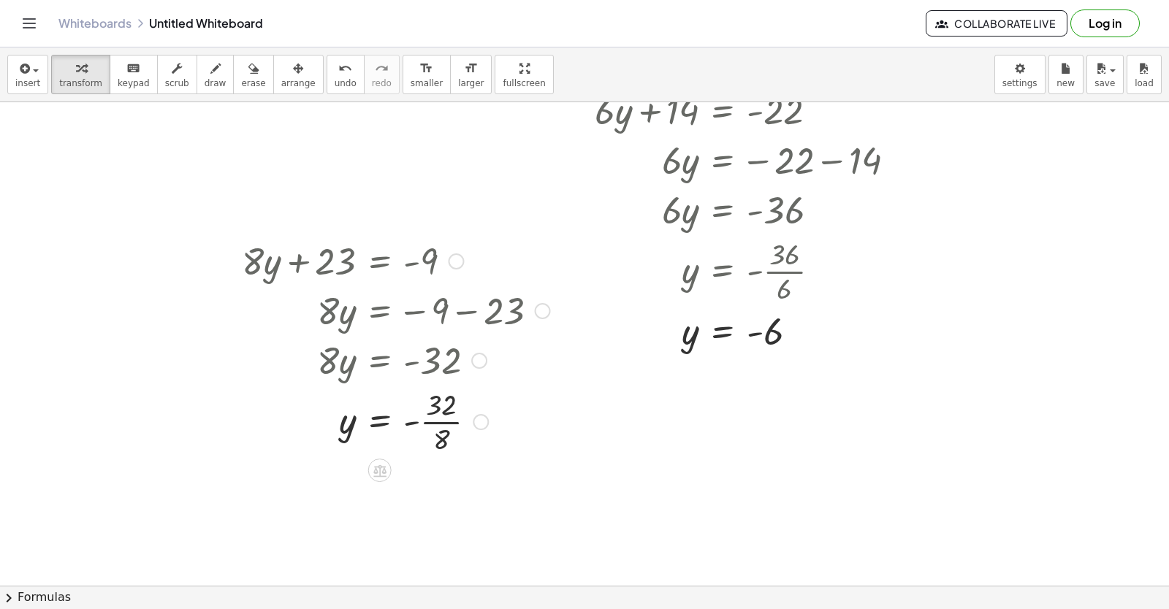
click at [448, 422] on div at bounding box center [396, 420] width 323 height 73
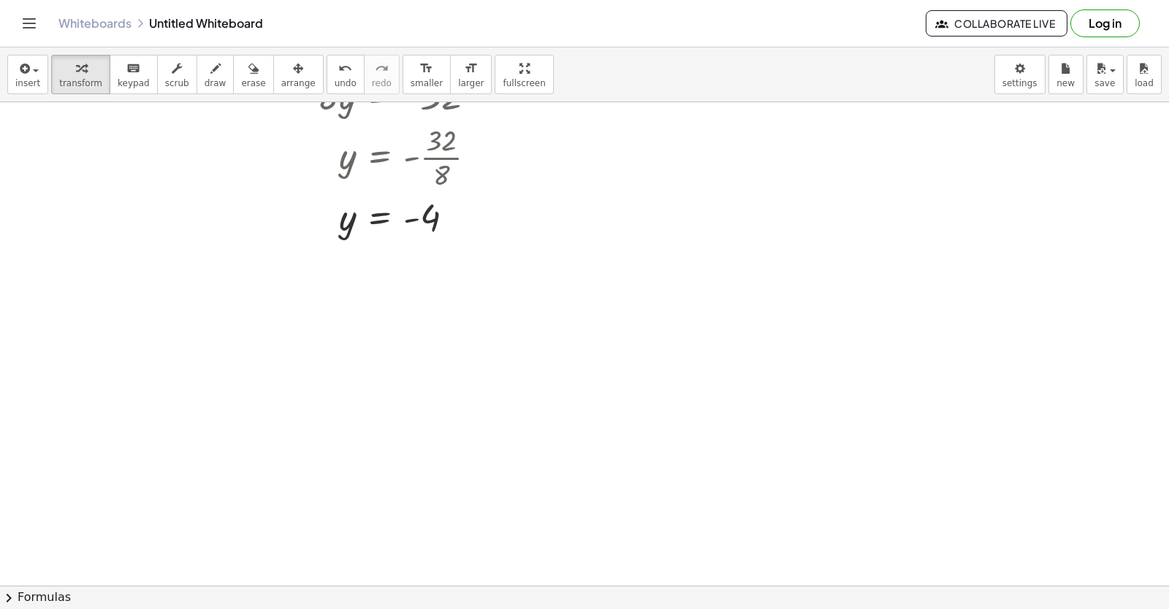
scroll to position [2784, 0]
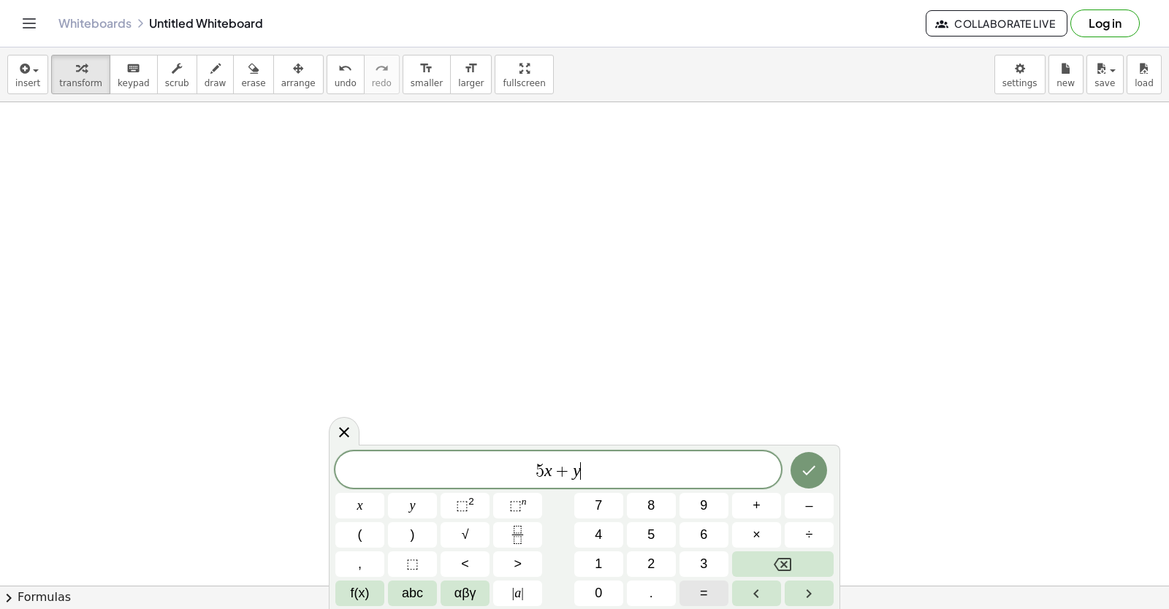
click at [713, 589] on button "=" at bounding box center [704, 594] width 49 height 26
click at [726, 525] on div "5 x + y = ​ x y ⬚ 2 ⬚ n 7 8 9 + – ( ) √ 4 5 6 × ÷ , ⬚ < > 1 2 3 f(x) abc αβγ | …" at bounding box center [584, 529] width 498 height 155
click at [707, 566] on span "3" at bounding box center [703, 565] width 7 height 20
click at [806, 458] on button "Done" at bounding box center [809, 470] width 37 height 37
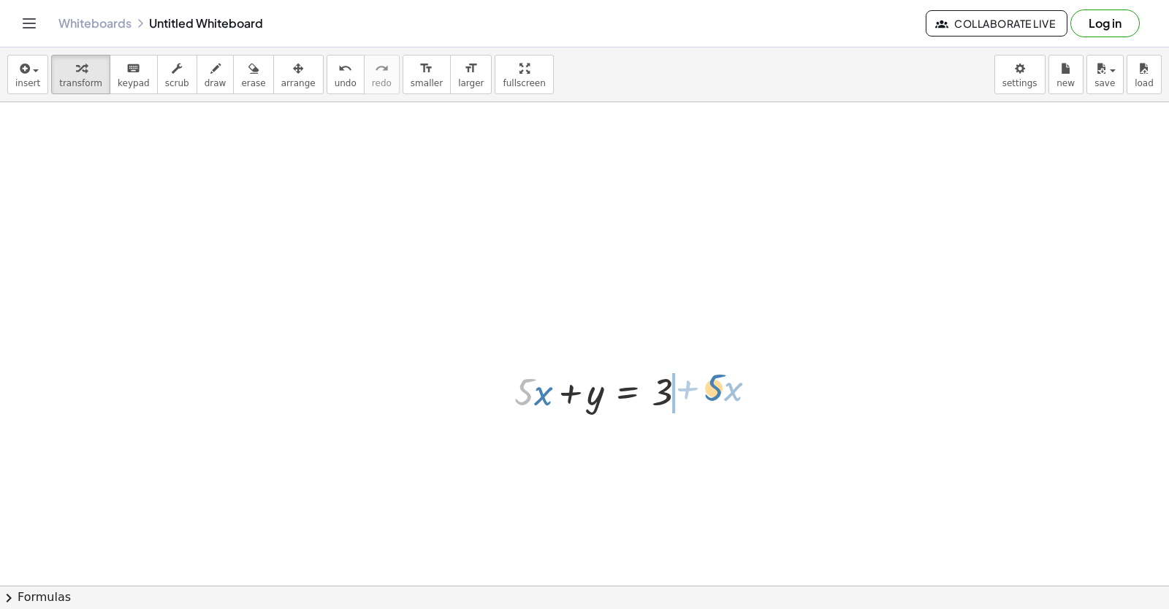
drag, startPoint x: 524, startPoint y: 390, endPoint x: 714, endPoint y: 386, distance: 190.0
click at [687, 444] on div at bounding box center [642, 441] width 270 height 50
click at [734, 444] on div at bounding box center [642, 441] width 270 height 50
click at [729, 448] on div at bounding box center [642, 441] width 270 height 50
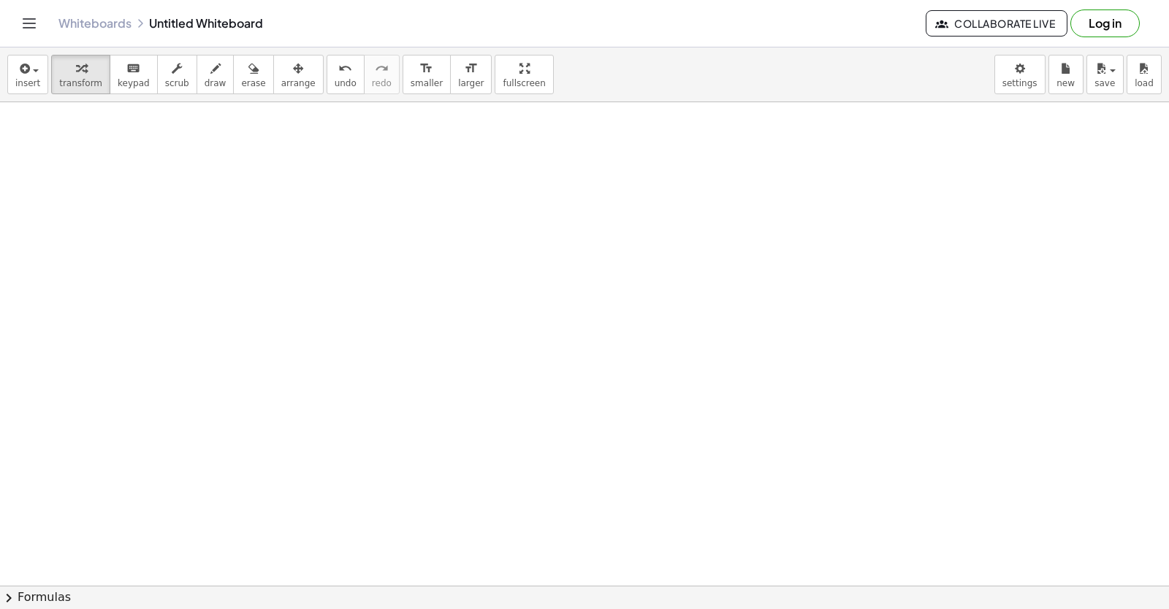
drag, startPoint x: 323, startPoint y: 270, endPoint x: 324, endPoint y: 282, distance: 11.7
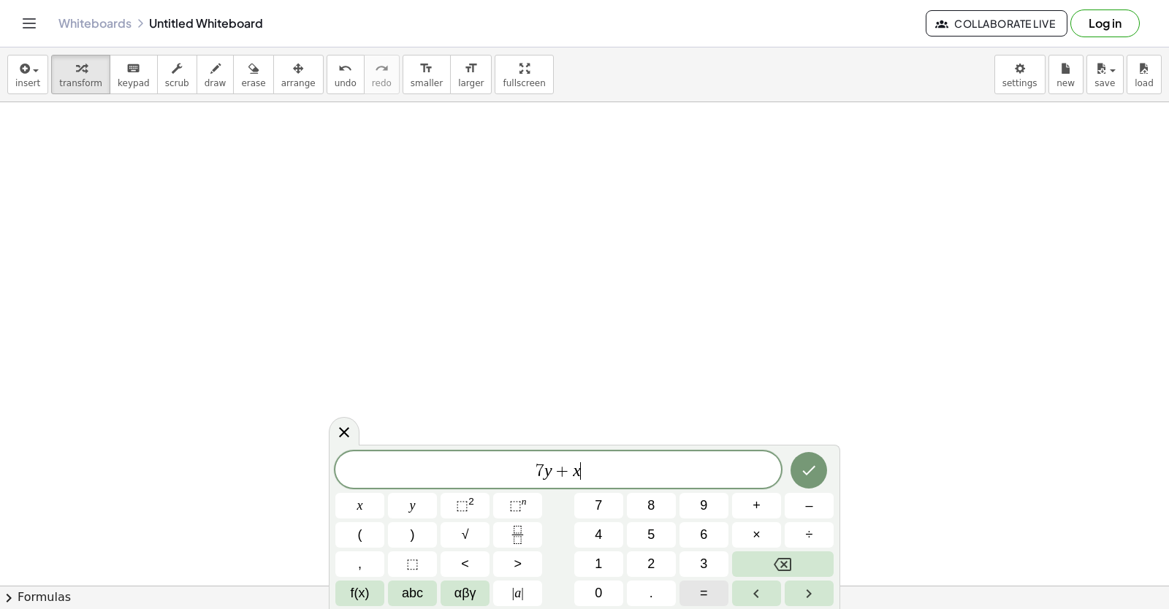
click at [721, 593] on button "=" at bounding box center [704, 594] width 49 height 26
click at [797, 468] on button "Done" at bounding box center [809, 470] width 37 height 37
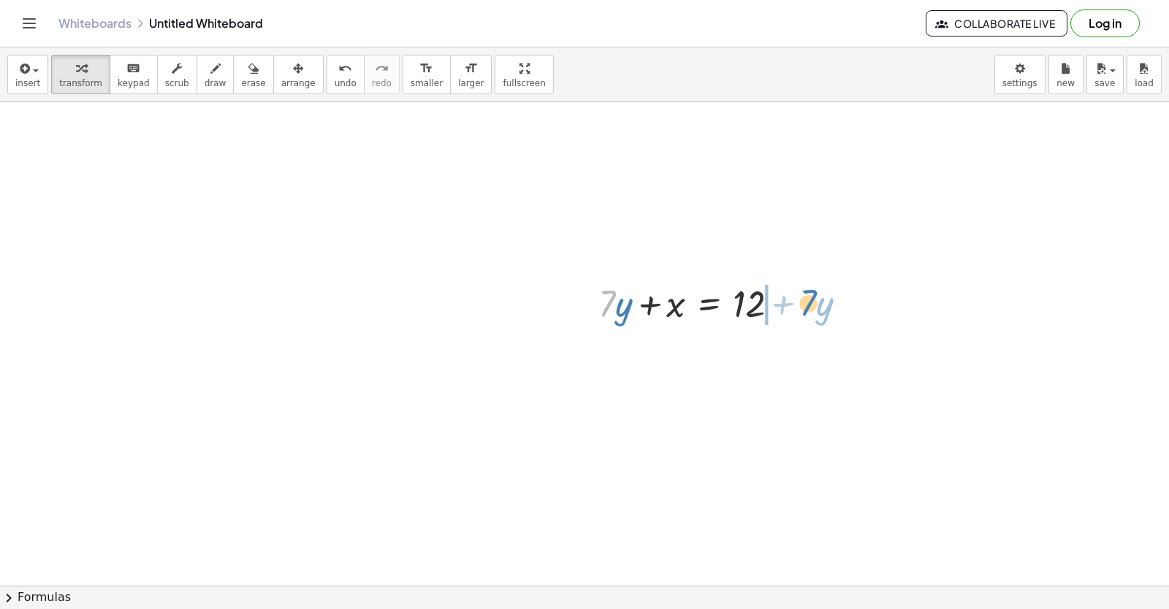
drag, startPoint x: 610, startPoint y: 305, endPoint x: 829, endPoint y: 350, distance: 223.1
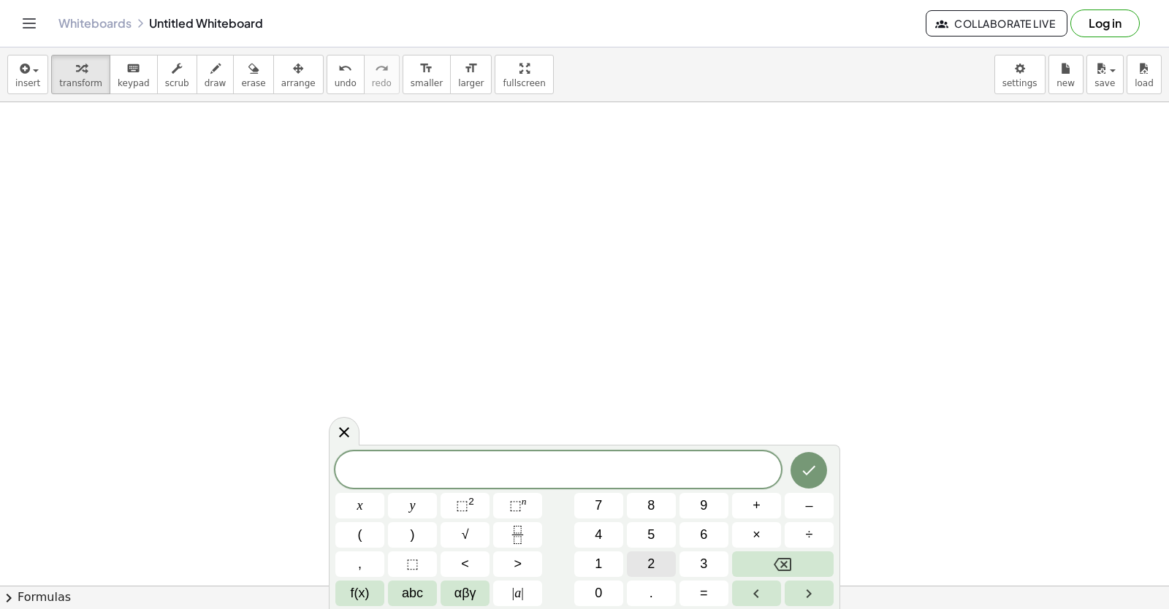
click at [643, 558] on button "2" at bounding box center [651, 565] width 49 height 26
click at [773, 501] on button "+" at bounding box center [756, 506] width 49 height 26
click at [666, 567] on button "2" at bounding box center [651, 565] width 49 height 26
click at [702, 588] on span "=" at bounding box center [704, 594] width 8 height 20
click at [598, 589] on div "2 y + 2 x = ​ x y ⬚ 2 ⬚ n 7 8 9 + – ( ) √ 4 5 6 × ÷ , ⬚ < > 1 2 3 f(x) abc αβγ …" at bounding box center [584, 529] width 498 height 155
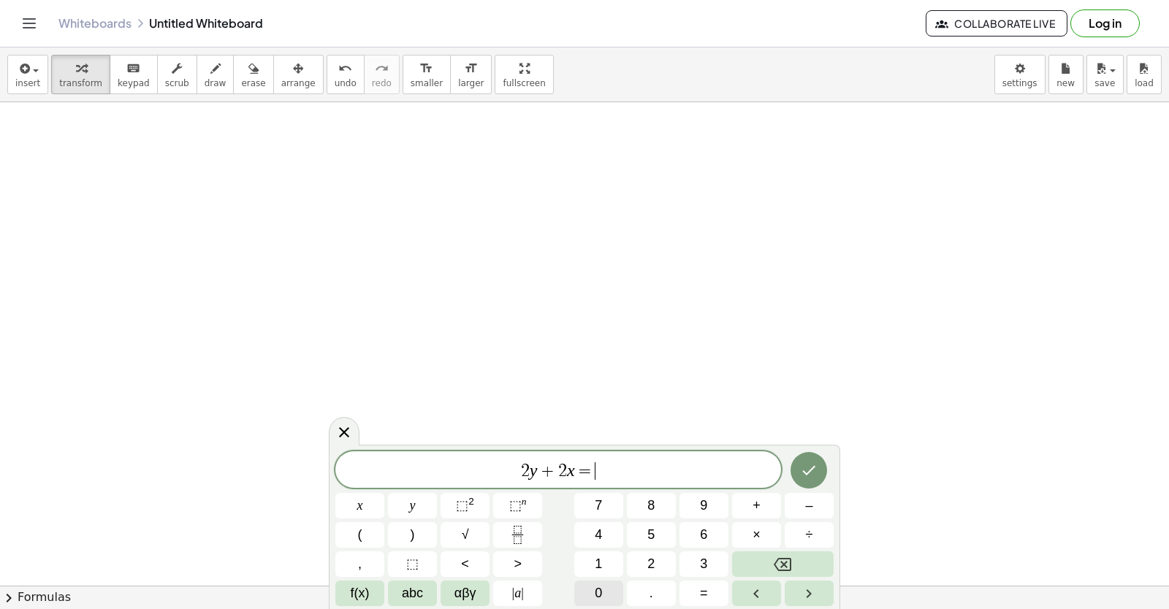
click at [598, 589] on span "0" at bounding box center [598, 594] width 7 height 20
click at [771, 558] on button "Backspace" at bounding box center [783, 565] width 102 height 26
click at [601, 562] on span "1" at bounding box center [598, 565] width 7 height 20
click at [603, 590] on button "0" at bounding box center [598, 594] width 49 height 26
click at [812, 469] on icon "Done" at bounding box center [809, 470] width 13 height 9
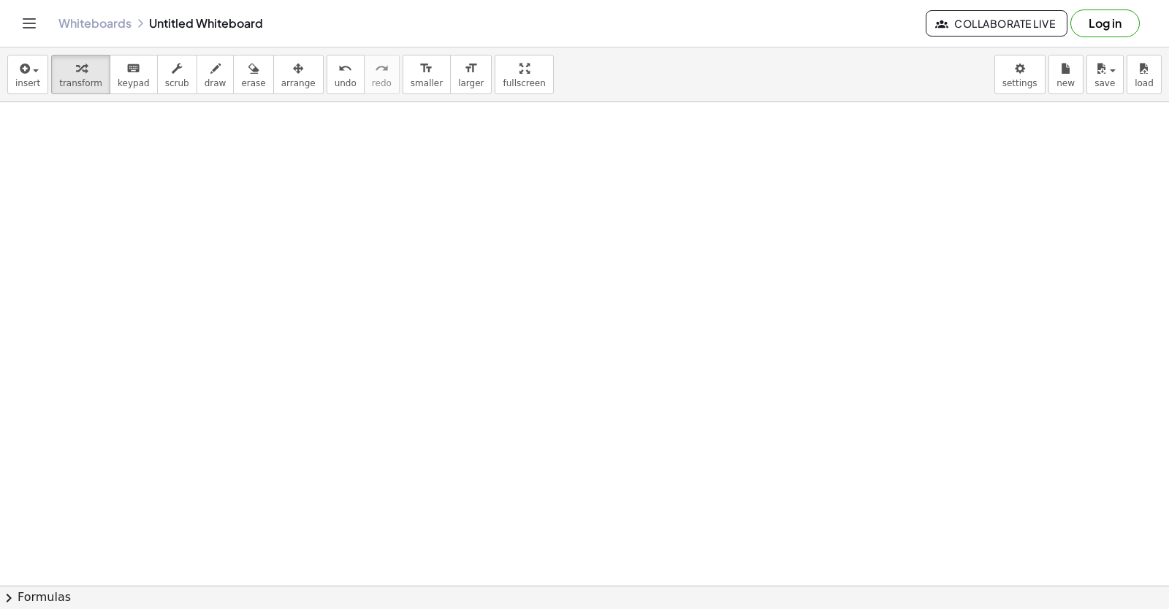
scroll to position [4354, 0]
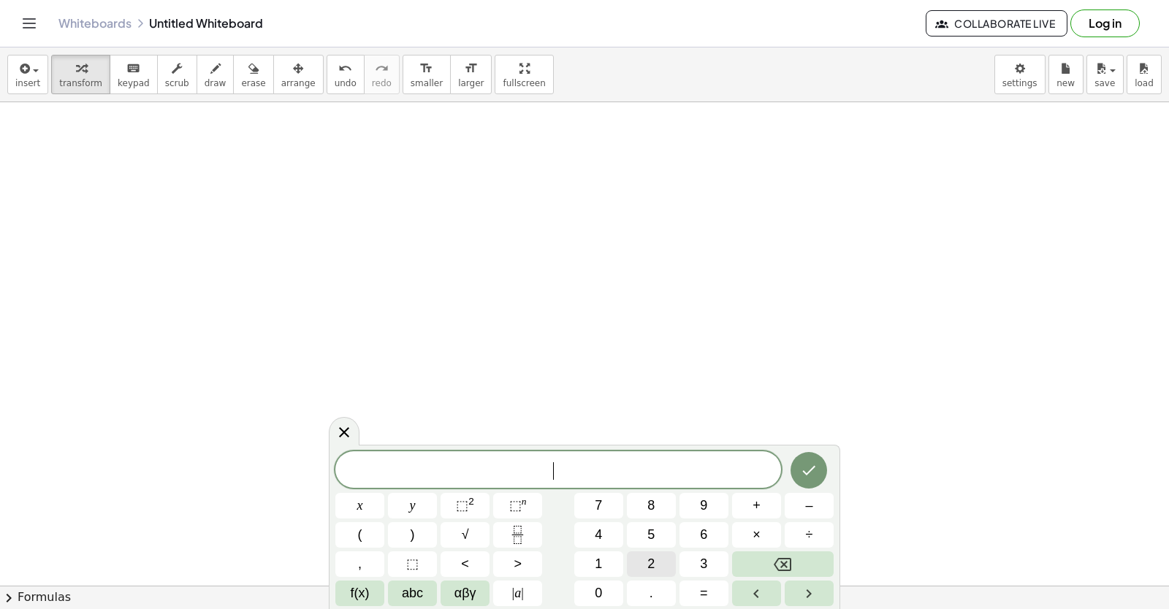
click at [647, 557] on button "2" at bounding box center [651, 565] width 49 height 26
click at [689, 591] on button "=" at bounding box center [704, 594] width 49 height 26
click at [688, 559] on button "3" at bounding box center [704, 565] width 49 height 26
click at [804, 464] on icon "Done" at bounding box center [809, 471] width 18 height 18
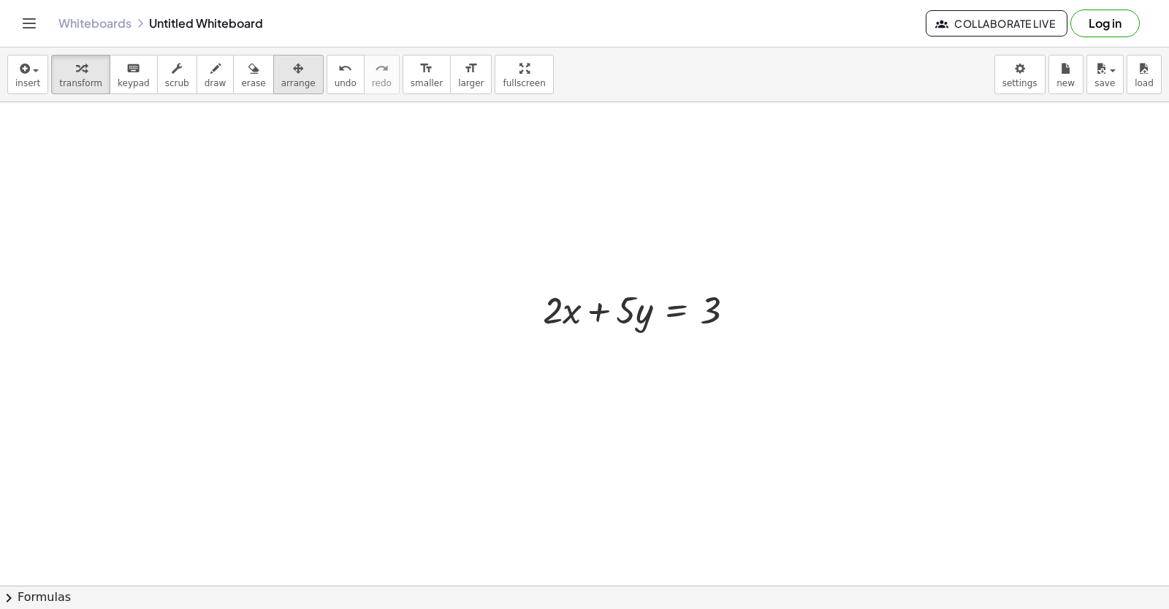
click at [287, 83] on span "arrange" at bounding box center [298, 83] width 34 height 10
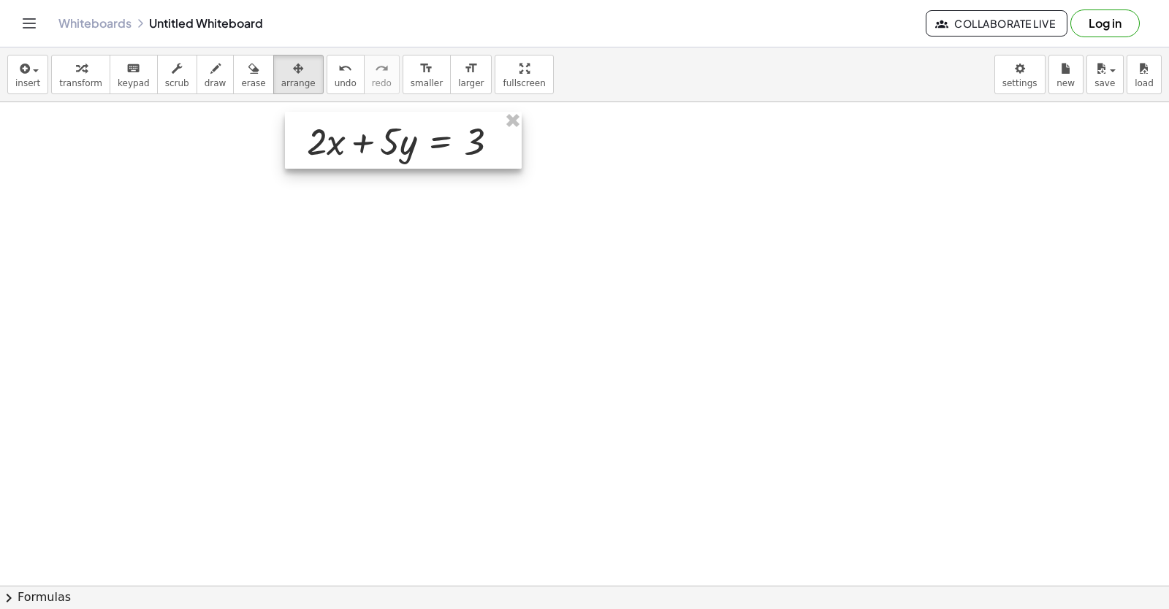
drag, startPoint x: 618, startPoint y: 316, endPoint x: 330, endPoint y: 151, distance: 332.6
click at [364, 151] on div at bounding box center [403, 140] width 237 height 57
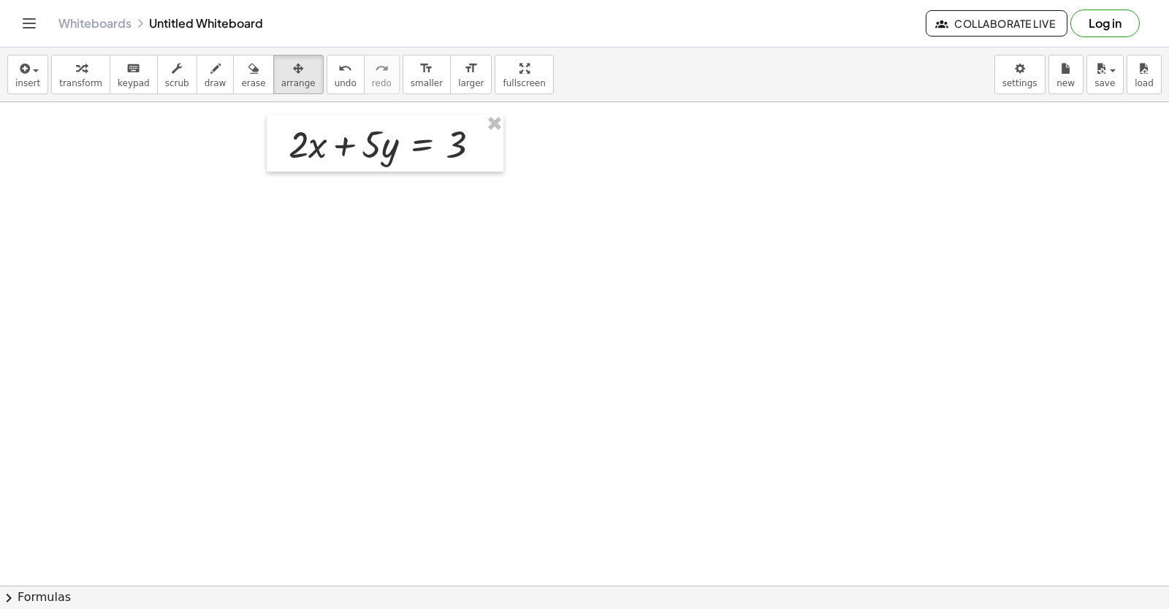
click at [93, 88] on span "transform" at bounding box center [80, 83] width 43 height 10
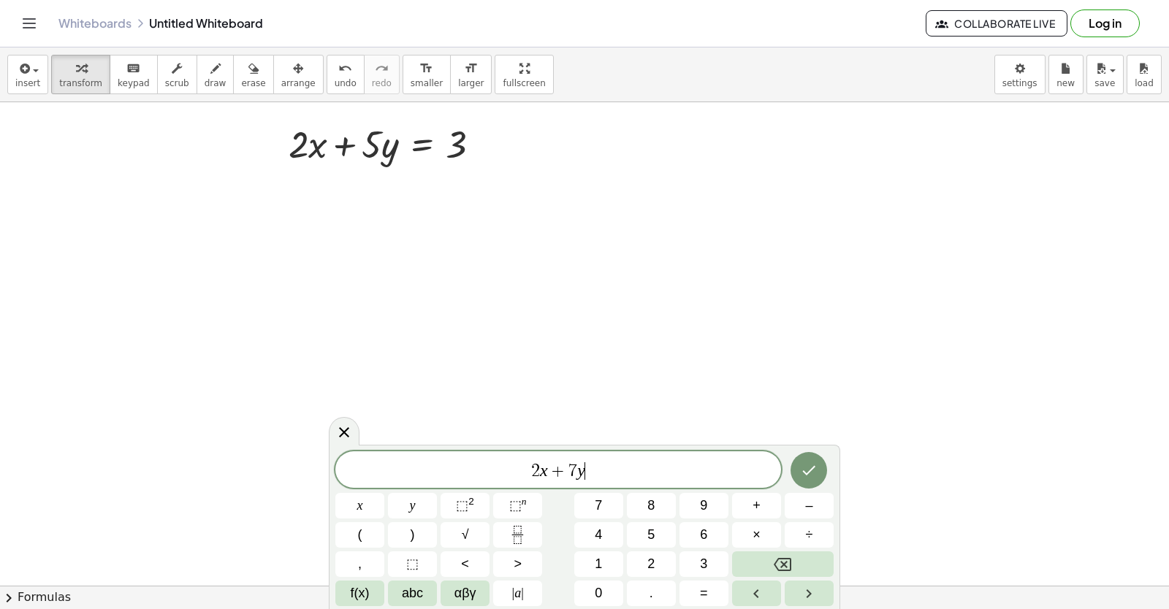
click at [712, 578] on div "2 x + 7 y ​ x y ⬚ 2 ⬚ n 7 8 9 + – ( ) √ 4 5 6 × ÷ , ⬚ < > 1 2 3 f(x) abc αβγ | …" at bounding box center [584, 529] width 498 height 155
click at [706, 587] on span "=" at bounding box center [704, 594] width 8 height 20
click at [765, 502] on div "2 x + 7 y = ​ x y ⬚ 2 ⬚ n 7 8 9 + – ( ) √ 4 5 6 × ÷ , ⬚ < > 1 2 3 f(x) abc αβγ …" at bounding box center [584, 529] width 498 height 155
click at [719, 501] on button "9" at bounding box center [704, 506] width 49 height 26
click at [815, 460] on button "Done" at bounding box center [809, 470] width 37 height 37
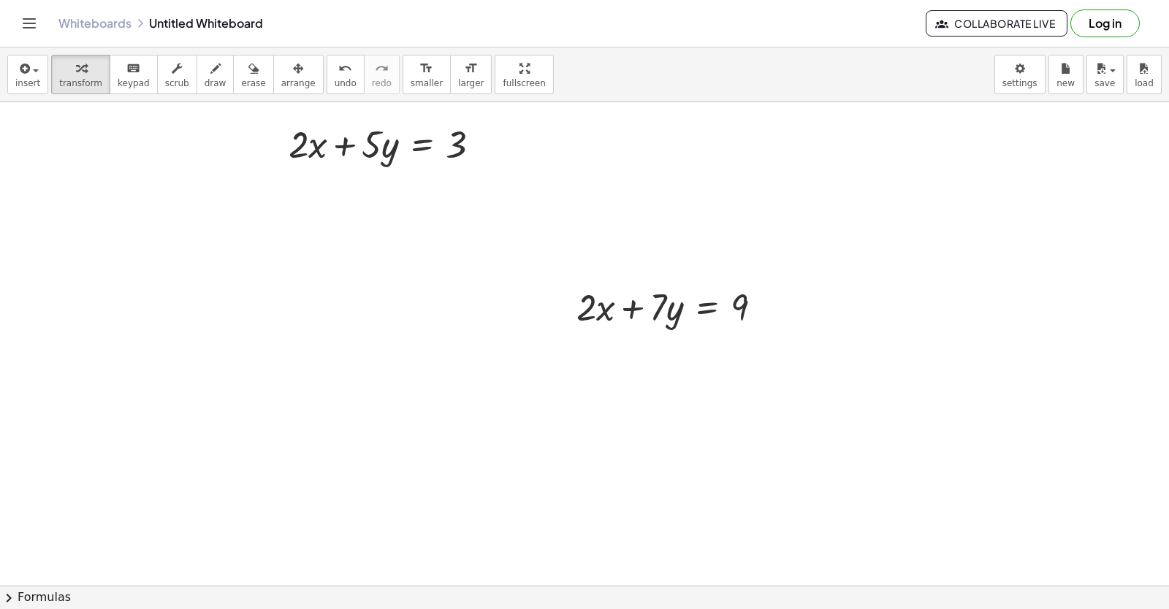
drag, startPoint x: 264, startPoint y: 77, endPoint x: 328, endPoint y: 350, distance: 280.8
click at [273, 79] on button "arrange" at bounding box center [298, 74] width 50 height 39
drag, startPoint x: 522, startPoint y: 253, endPoint x: 693, endPoint y: 502, distance: 302.6
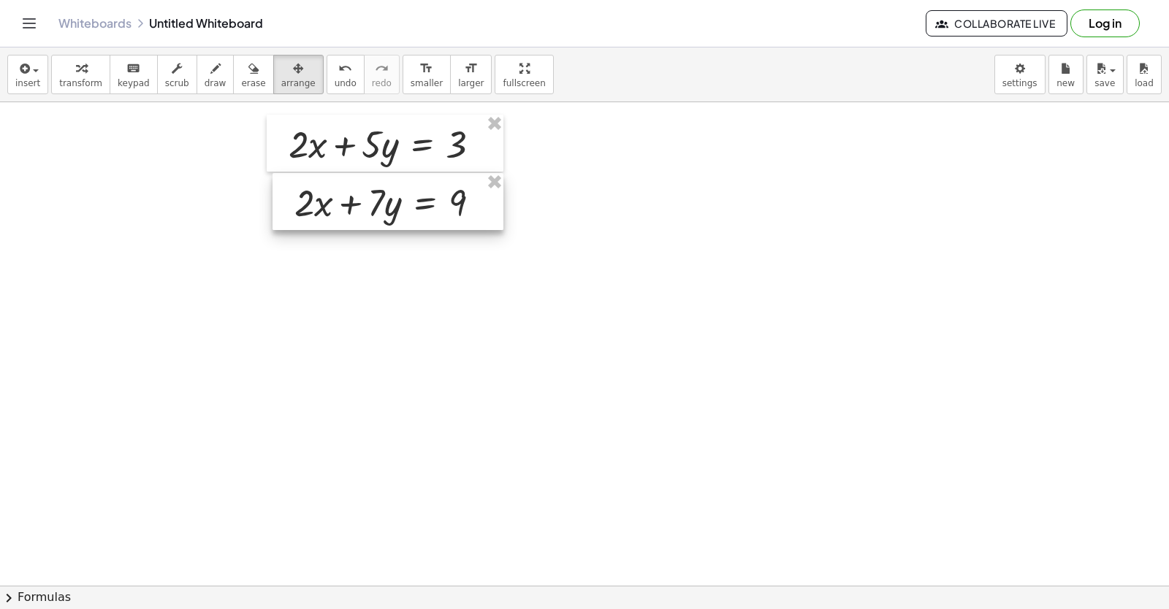
drag, startPoint x: 667, startPoint y: 297, endPoint x: 385, endPoint y: 192, distance: 300.8
click at [385, 192] on div at bounding box center [388, 201] width 231 height 57
click at [85, 69] on div "button" at bounding box center [80, 68] width 43 height 18
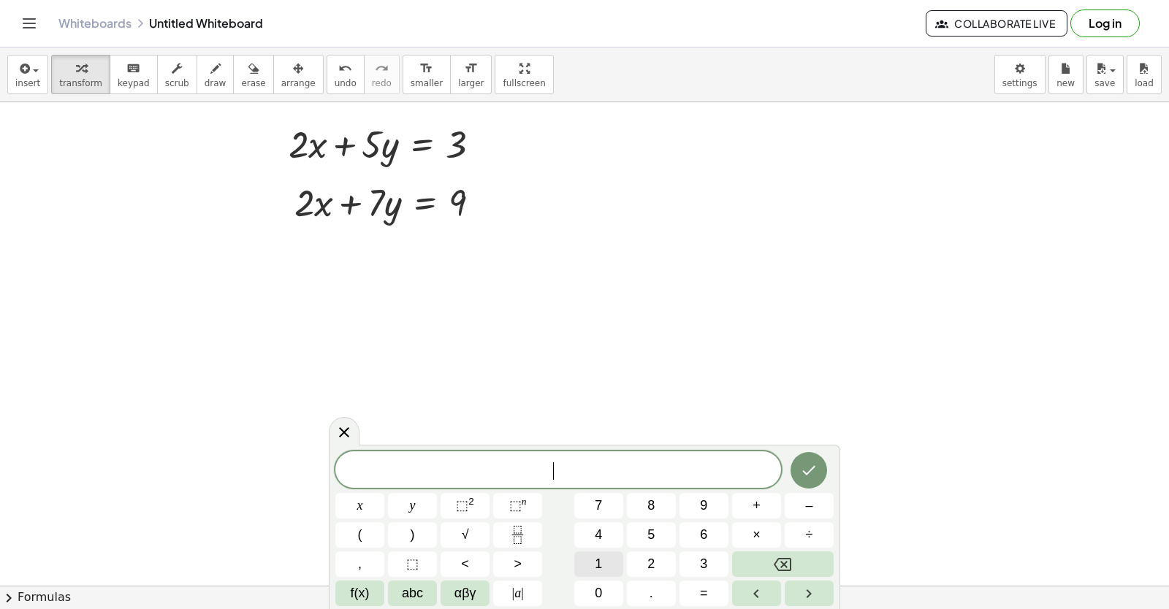
click at [614, 556] on button "1" at bounding box center [598, 565] width 49 height 26
click at [647, 559] on span "2" at bounding box center [650, 565] width 7 height 20
click at [704, 588] on span "=" at bounding box center [704, 594] width 8 height 20
click at [592, 561] on button "1" at bounding box center [598, 565] width 49 height 26
click at [649, 563] on button "2" at bounding box center [651, 565] width 49 height 26
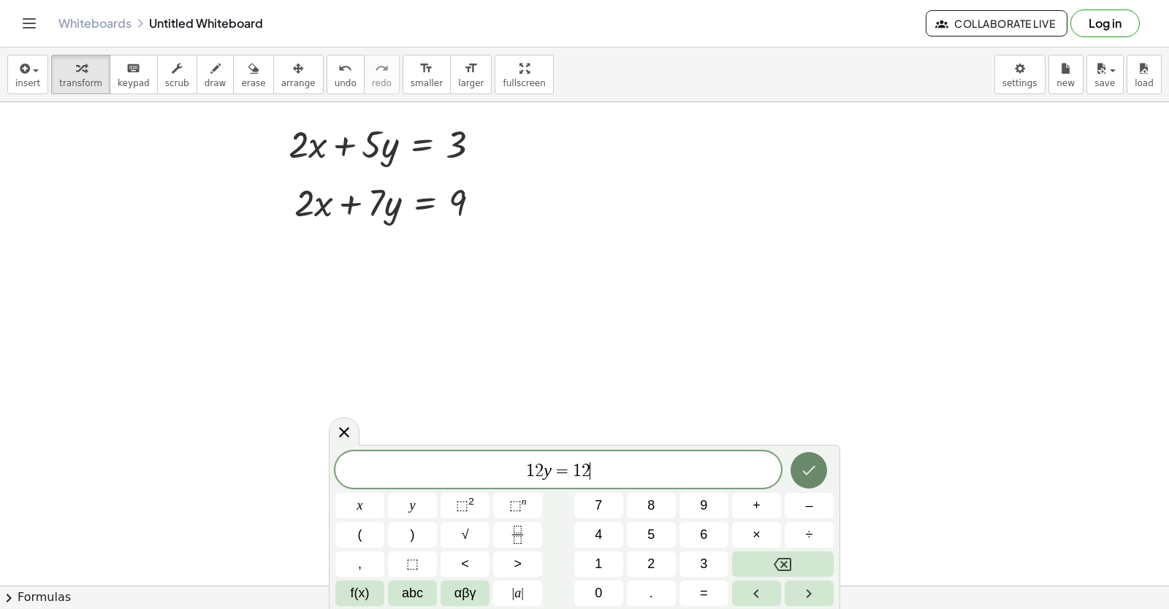
click at [813, 467] on icon "Done" at bounding box center [809, 471] width 18 height 18
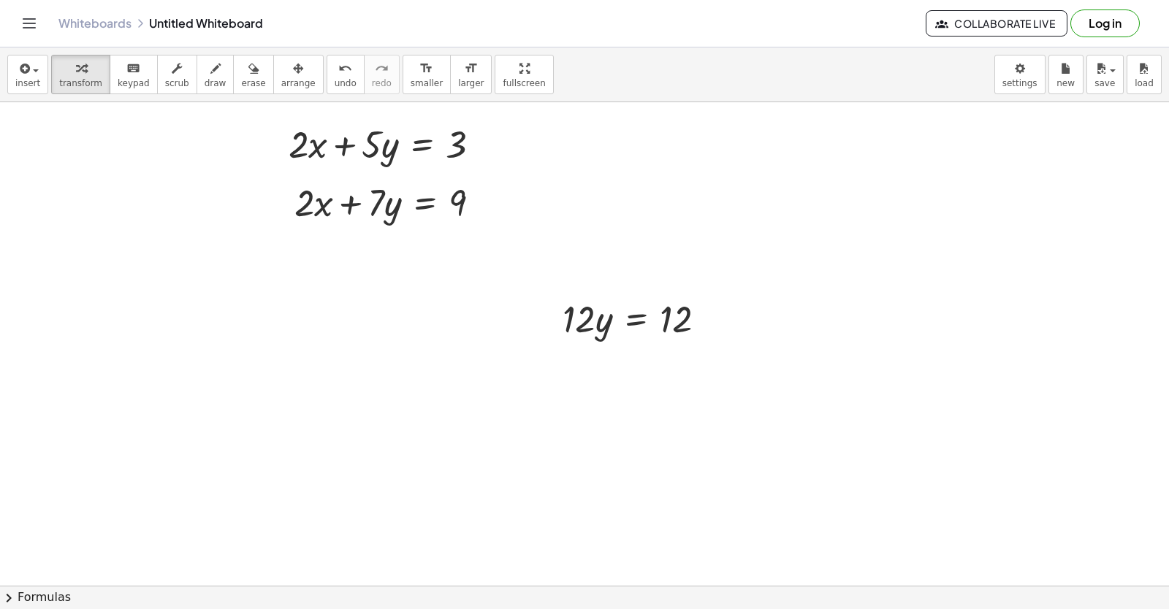
drag, startPoint x: 279, startPoint y: 72, endPoint x: 471, endPoint y: 285, distance: 287.2
click at [281, 73] on div "button" at bounding box center [298, 68] width 34 height 18
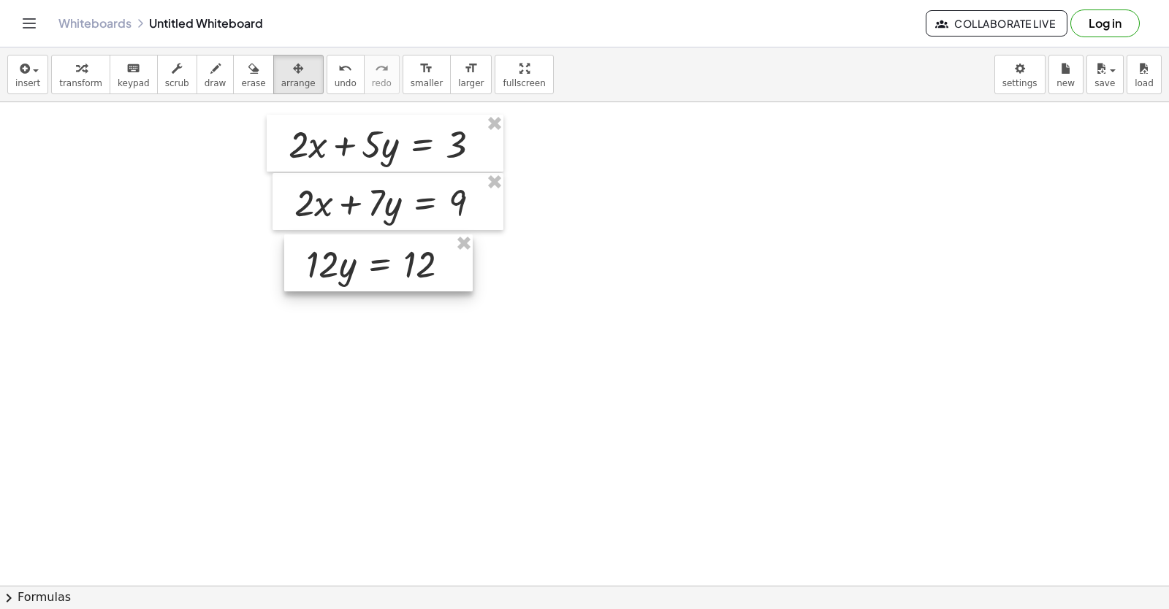
drag, startPoint x: 674, startPoint y: 331, endPoint x: 418, endPoint y: 276, distance: 262.3
click at [418, 276] on div at bounding box center [378, 263] width 189 height 57
click at [80, 70] on div "button" at bounding box center [80, 68] width 43 height 18
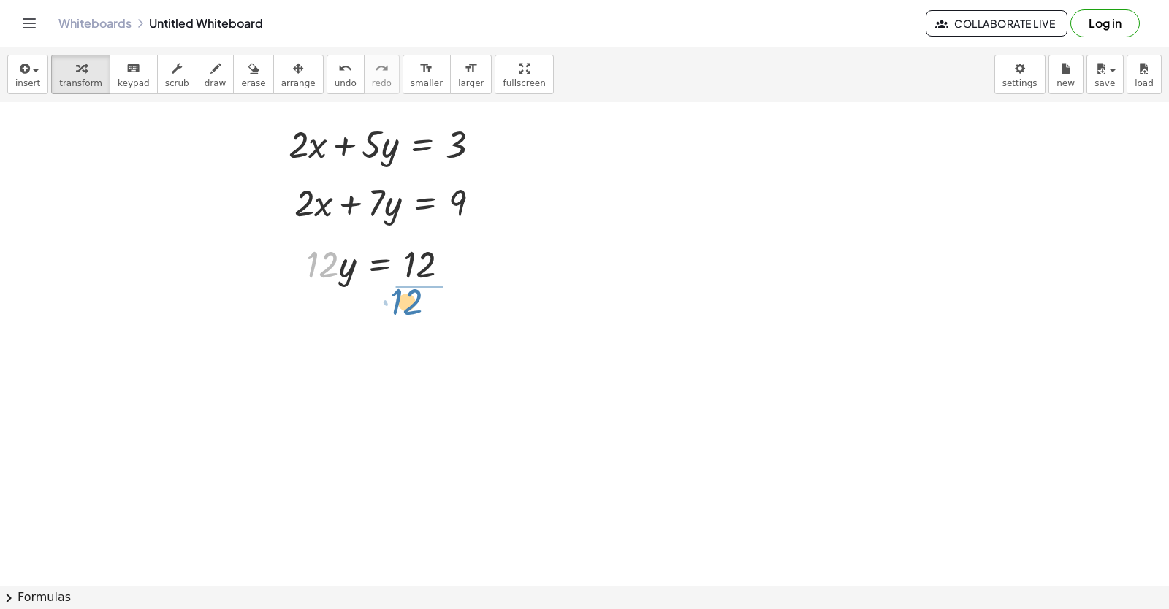
drag, startPoint x: 327, startPoint y: 268, endPoint x: 411, endPoint y: 305, distance: 91.9
click at [419, 324] on div at bounding box center [386, 324] width 174 height 73
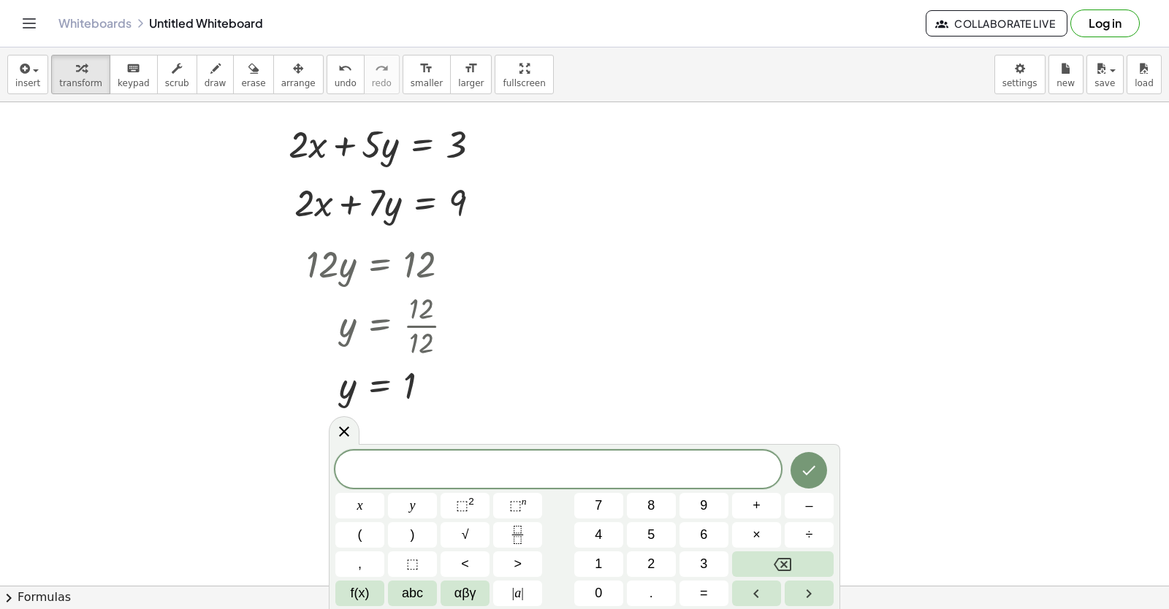
drag, startPoint x: 871, startPoint y: 262, endPoint x: 840, endPoint y: 263, distance: 30.7
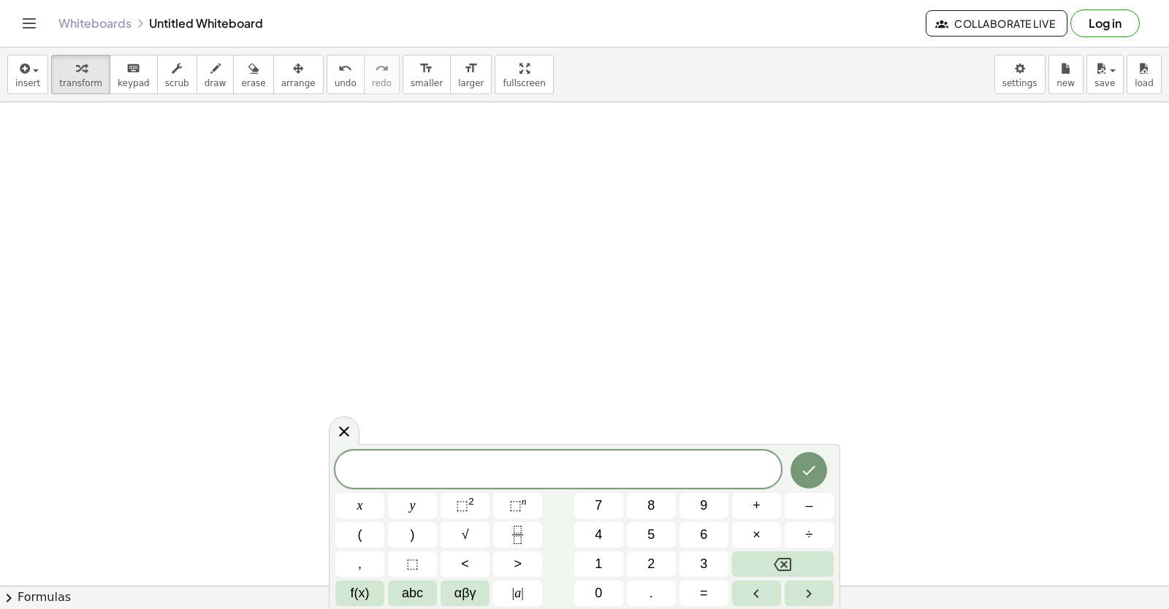
scroll to position [5057, 0]
click at [338, 426] on icon at bounding box center [344, 432] width 18 height 18
